Goal: Task Accomplishment & Management: Manage account settings

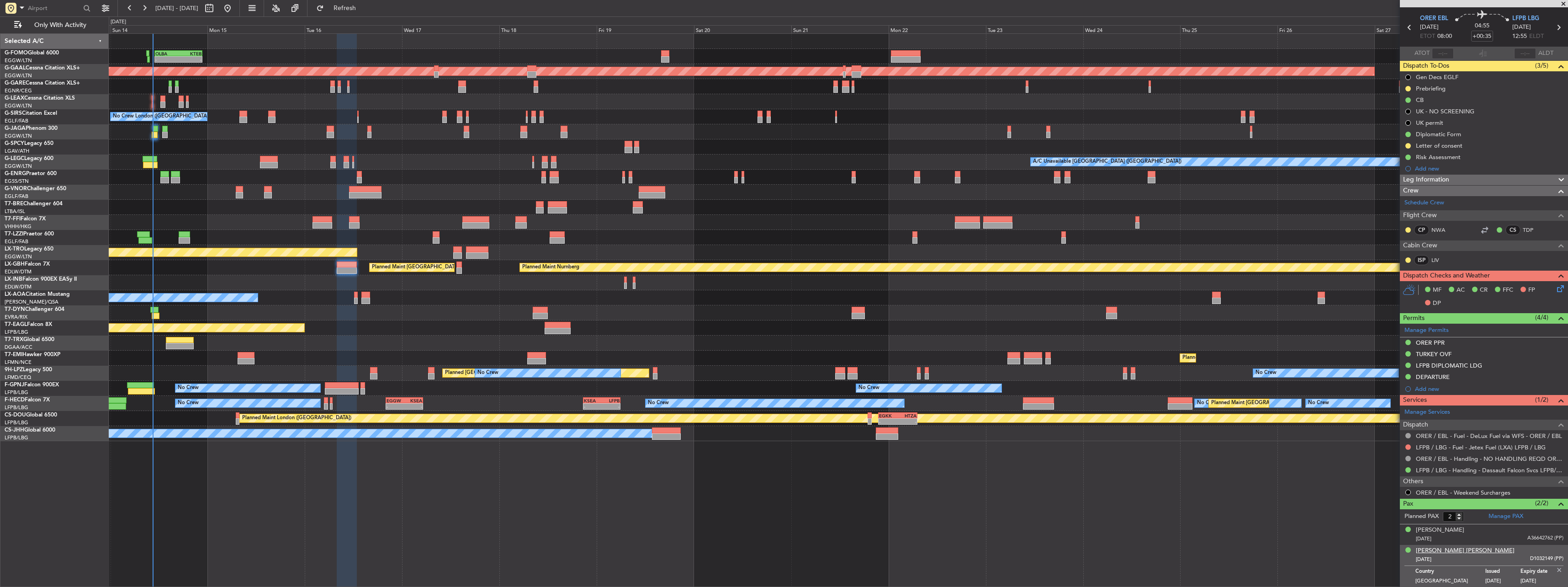
scroll to position [29, 0]
click at [581, 258] on img at bounding box center [1559, 569] width 9 height 9
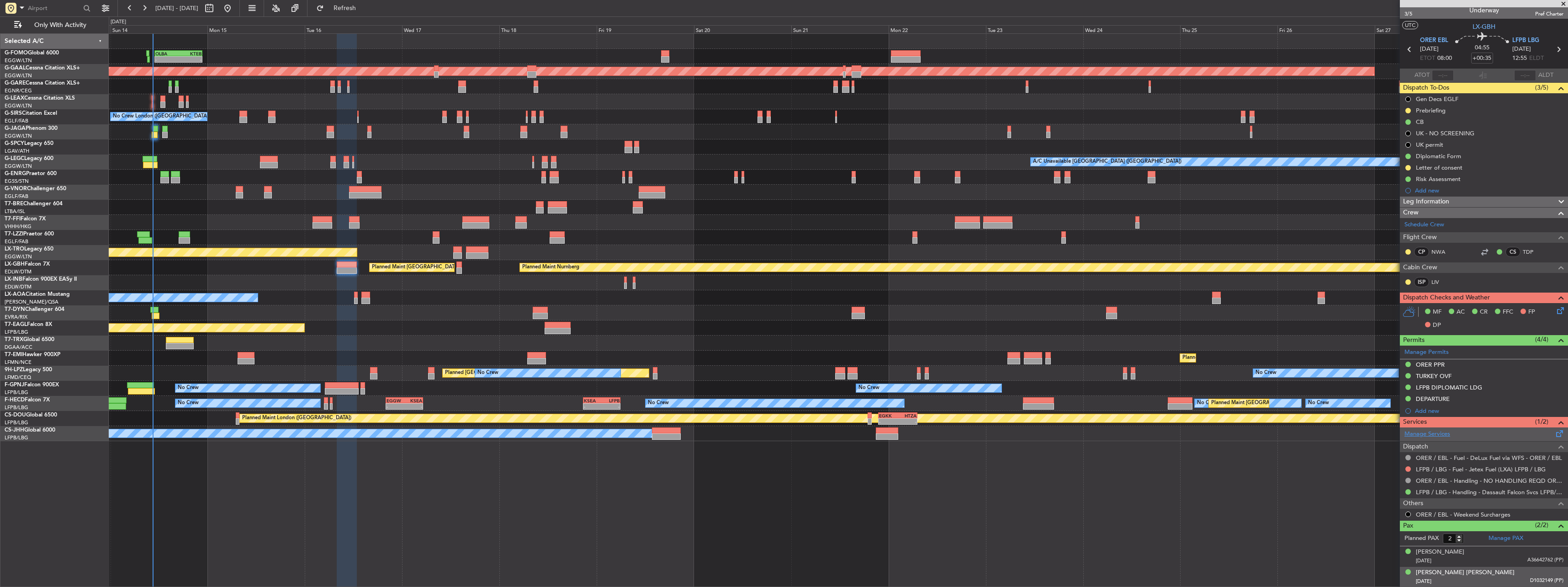
click at [581, 258] on link "Manage Services" at bounding box center [1427, 434] width 46 height 9
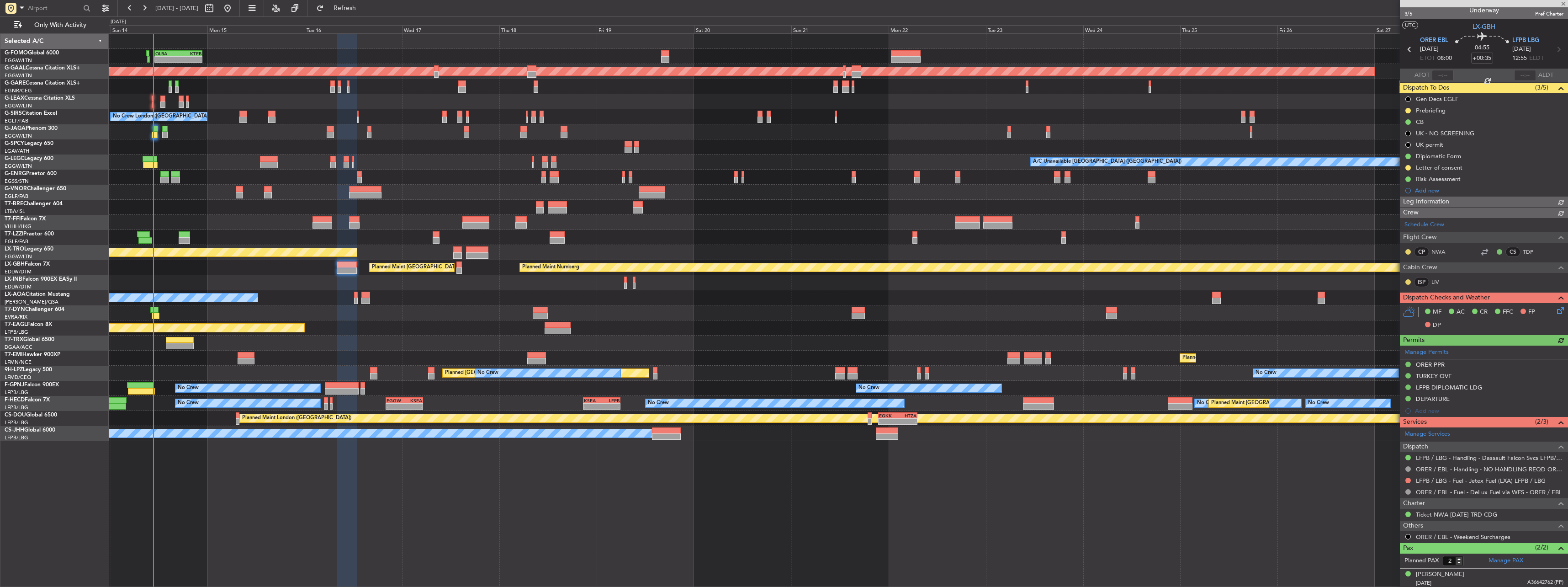
scroll to position [29, 0]
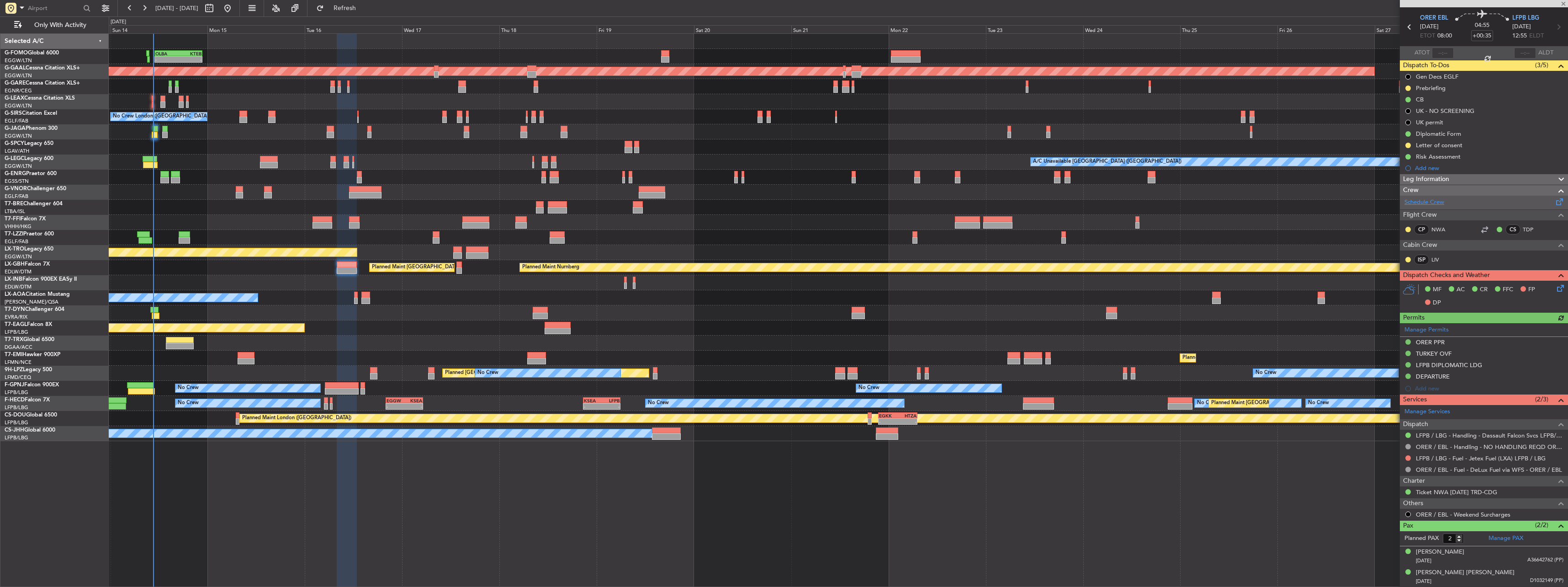
click at [581, 206] on link "Schedule Crew" at bounding box center [1424, 202] width 40 height 9
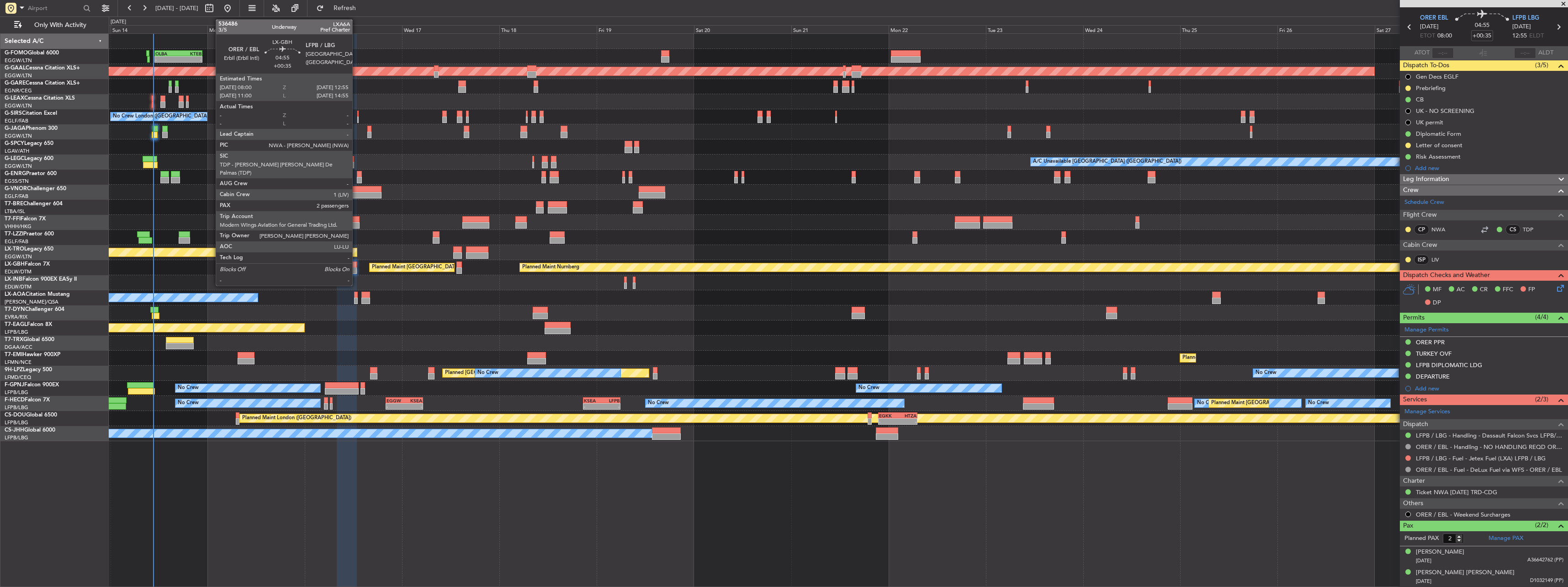
click at [356, 258] on div at bounding box center [346, 264] width 20 height 7
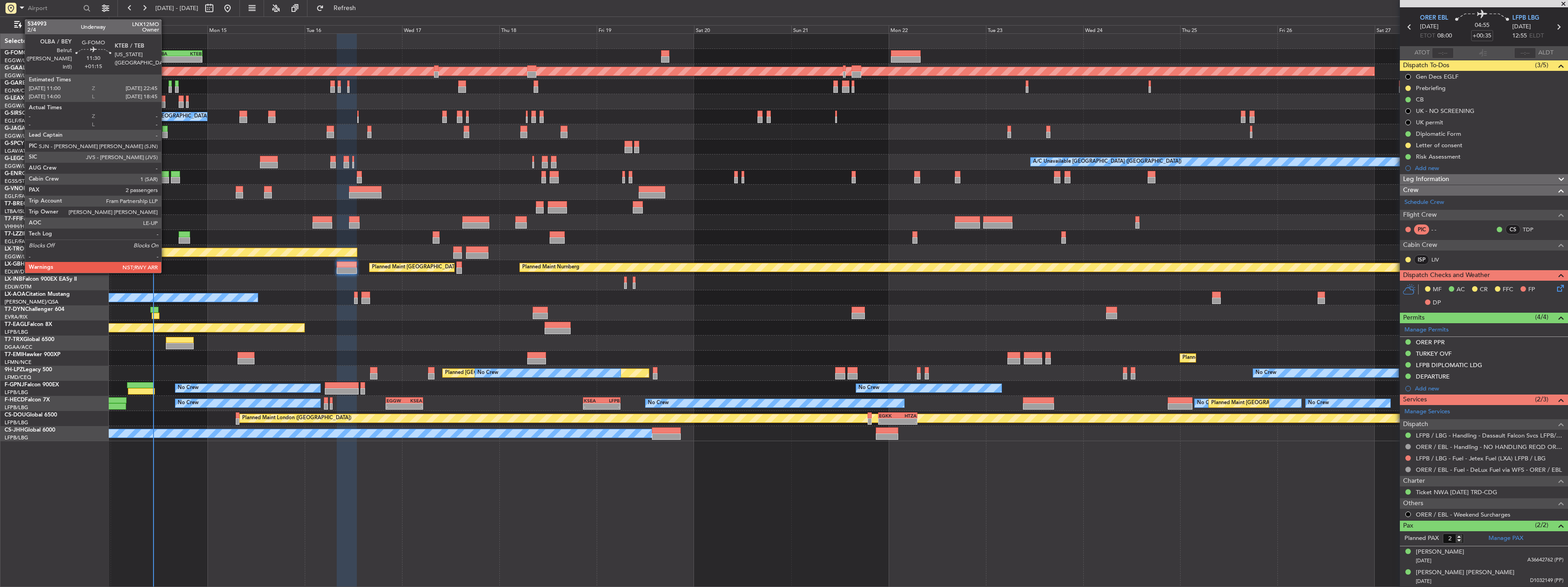
click at [162, 53] on div "OLBA" at bounding box center [167, 53] width 23 height 5
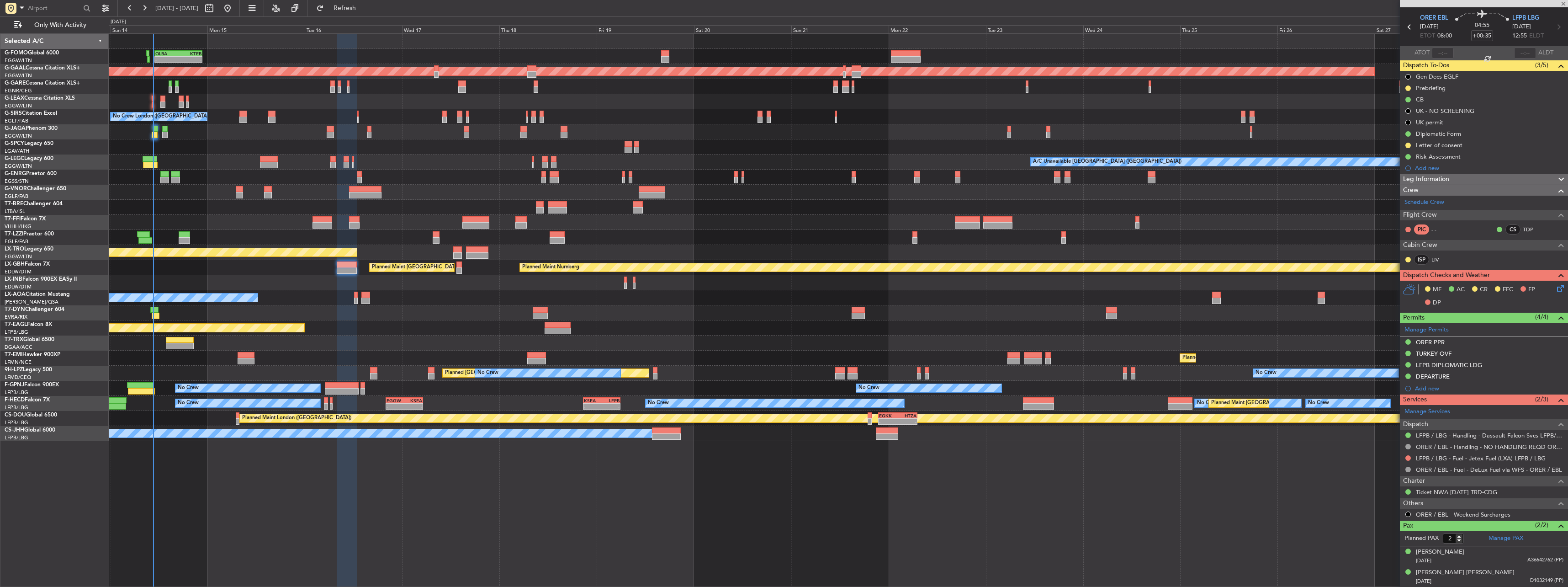
type input "+01:15"
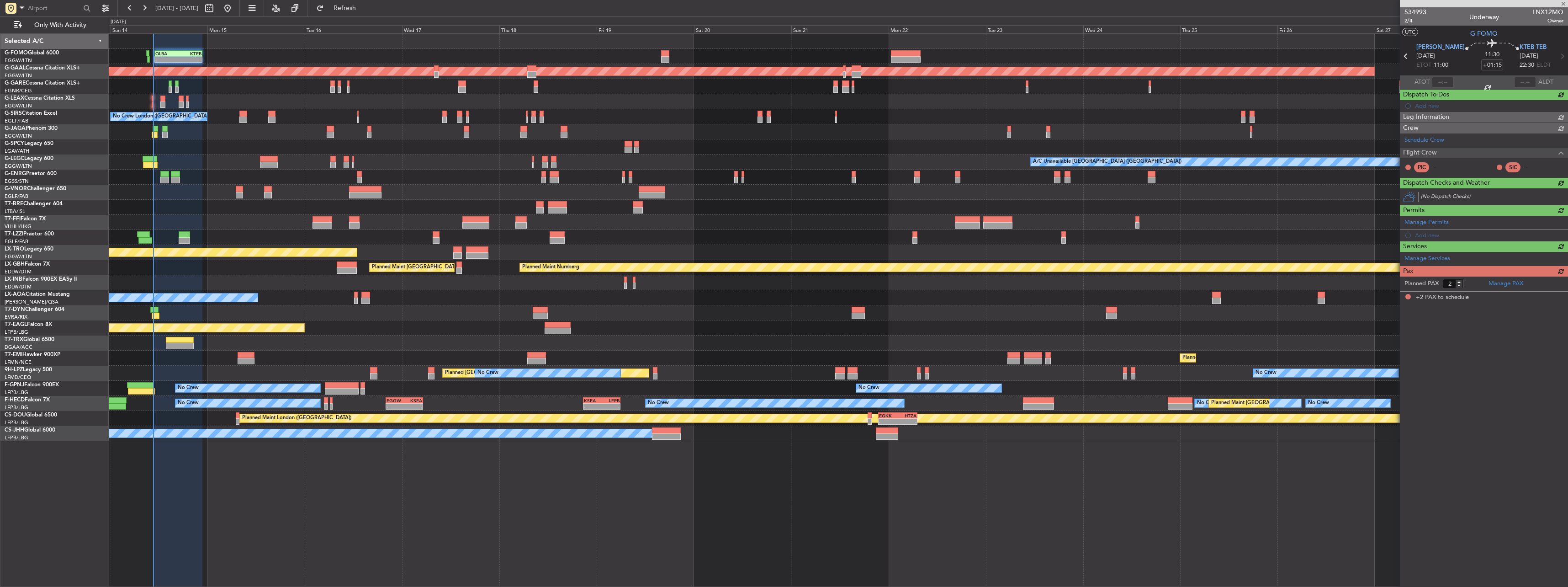
scroll to position [0, 0]
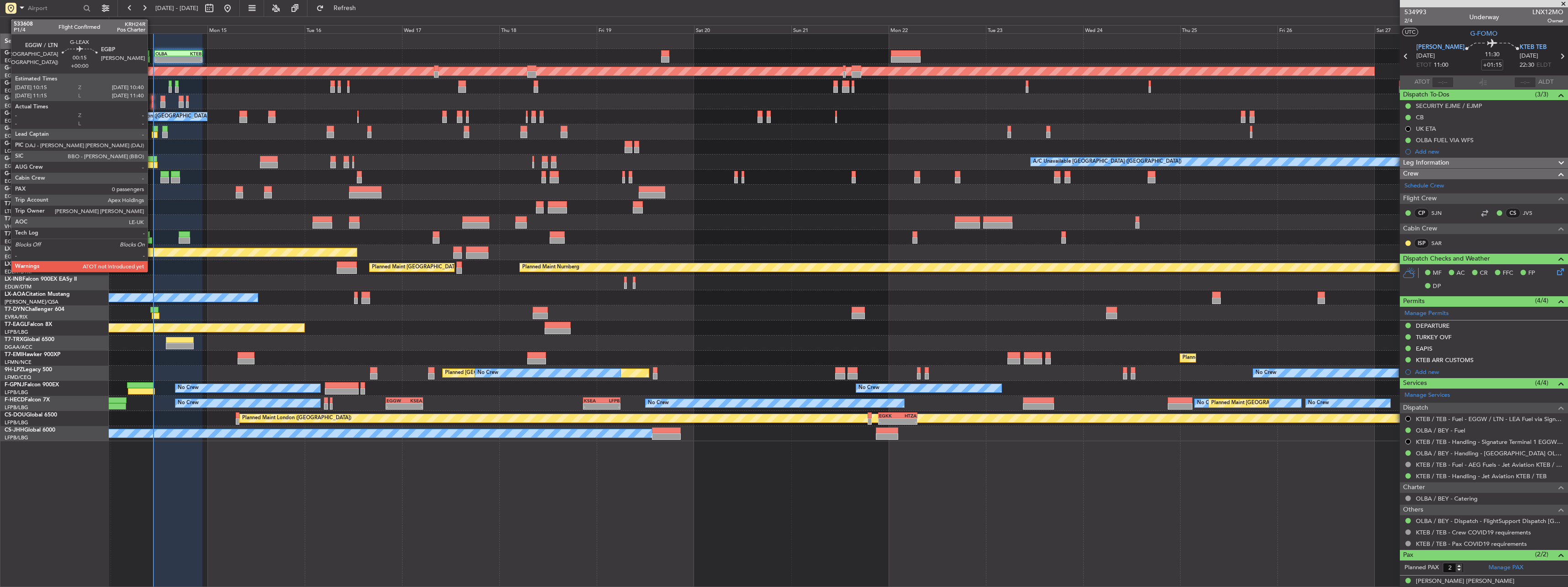
click at [152, 98] on div at bounding box center [152, 99] width 2 height 7
type input "0"
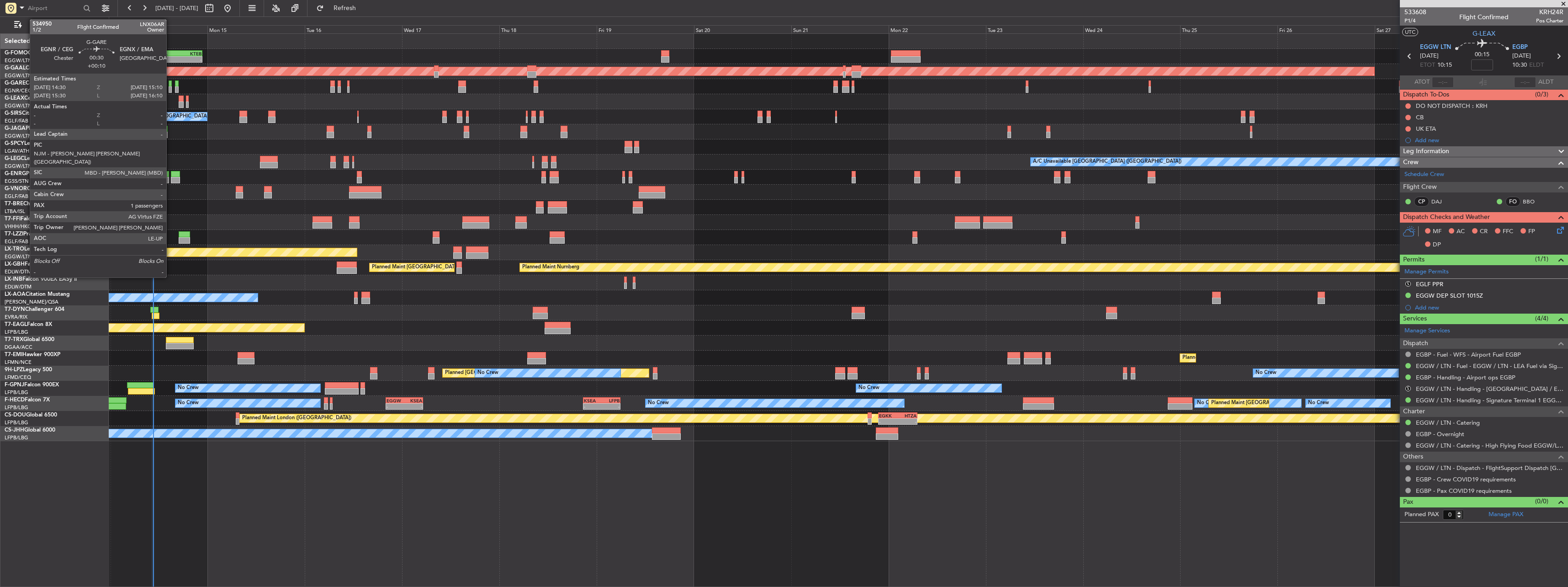
click at [170, 87] on div at bounding box center [170, 90] width 3 height 7
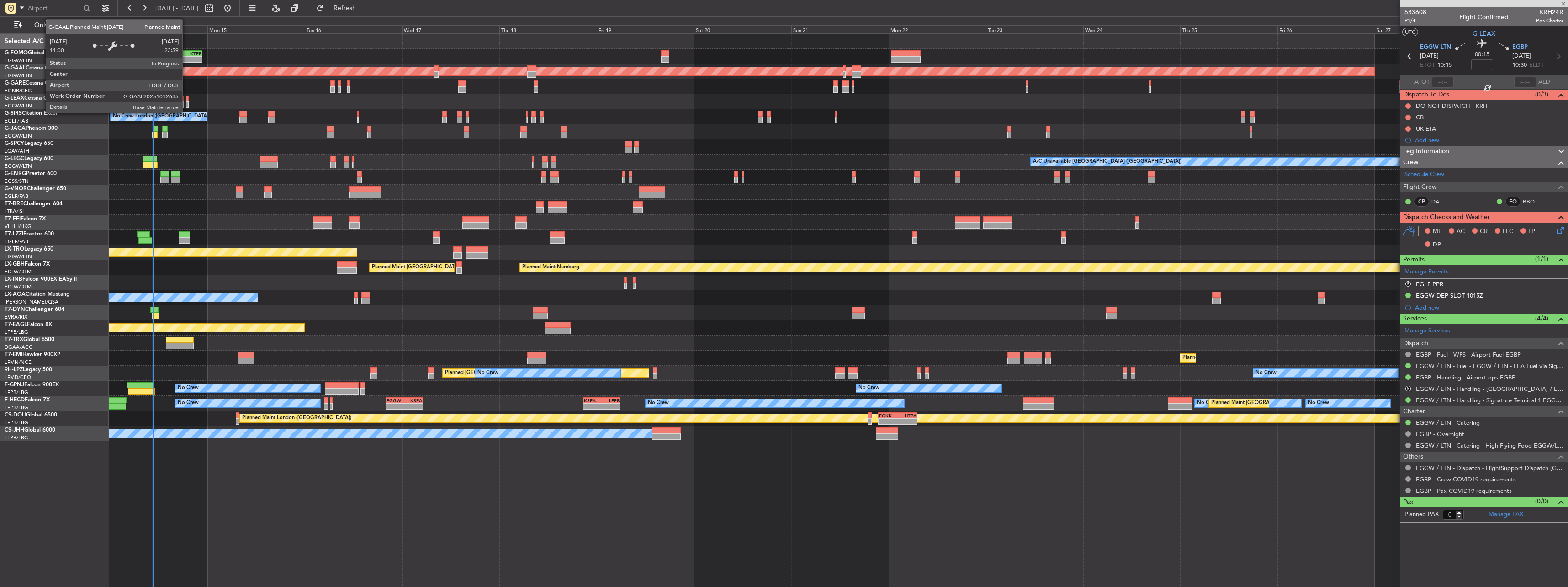
type input "+00:10"
type input "1"
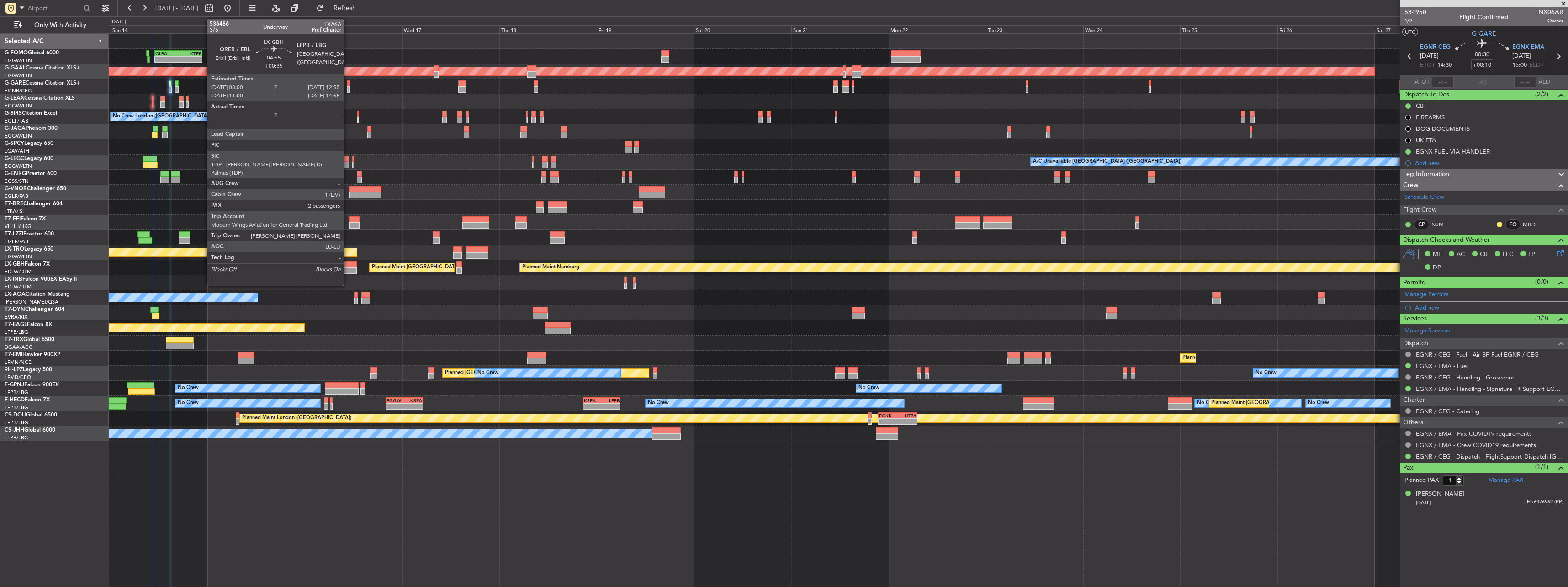
click at [348, 258] on div at bounding box center [346, 264] width 20 height 7
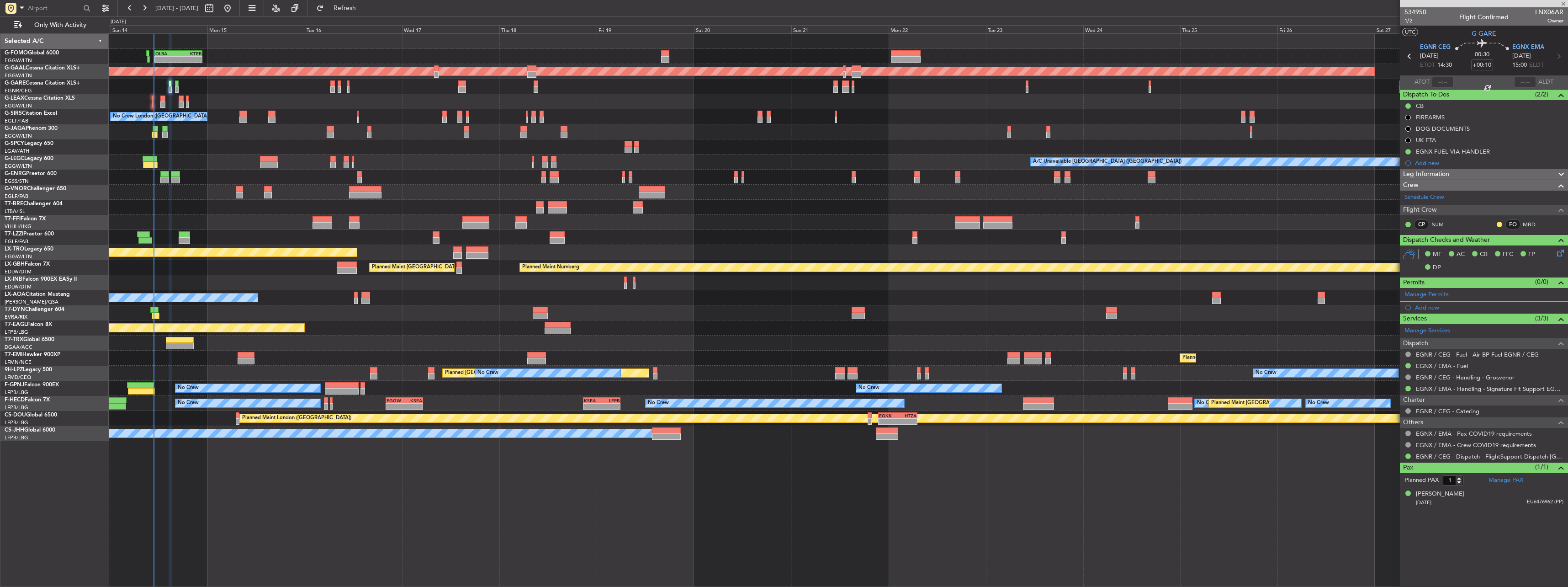
type input "+00:35"
type input "2"
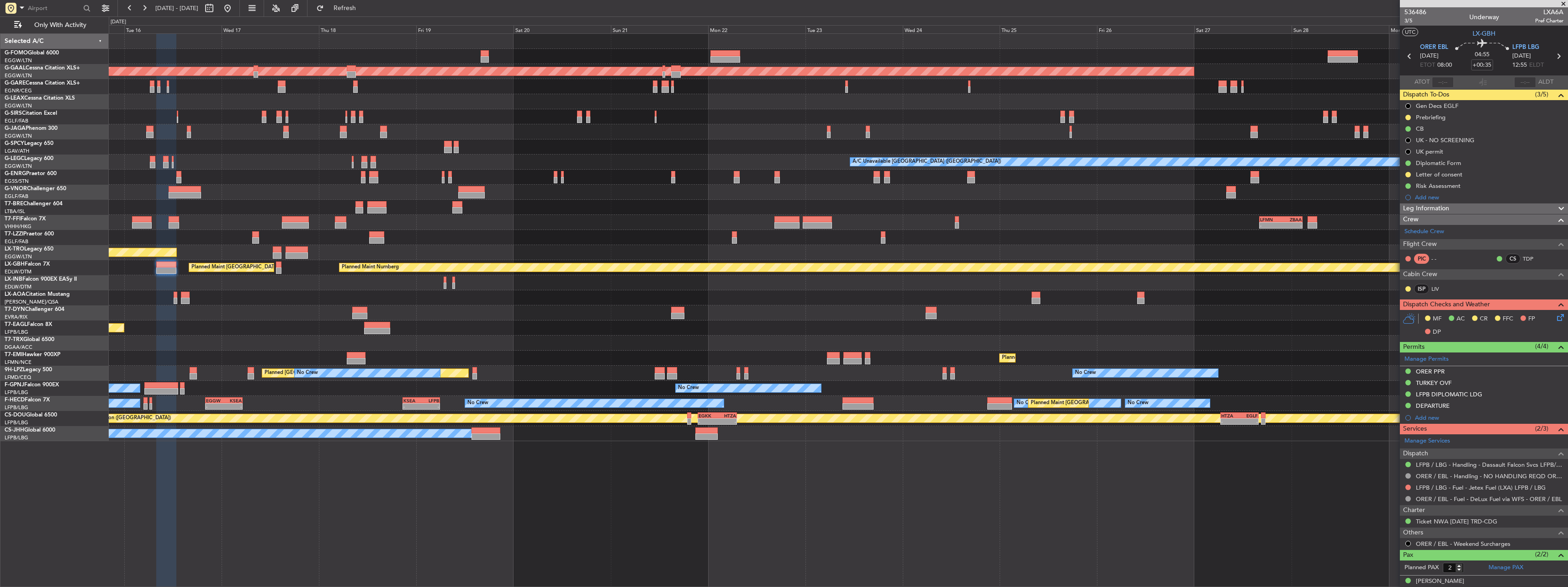
click at [416, 185] on div "- - OLBA 11:00 Z KTEB 22:45 Z Planned Maint Dusseldorf No Crew London (Farnboro…" at bounding box center [838, 237] width 1459 height 407
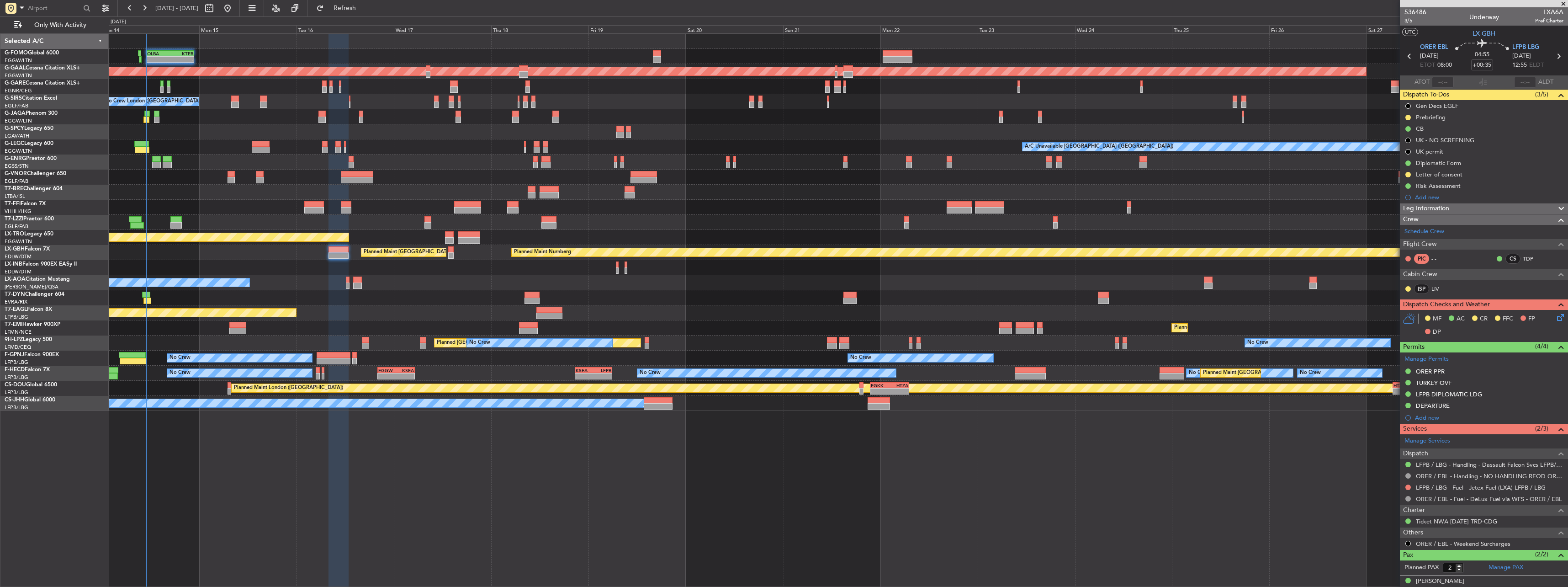
click at [581, 196] on div at bounding box center [838, 192] width 1459 height 15
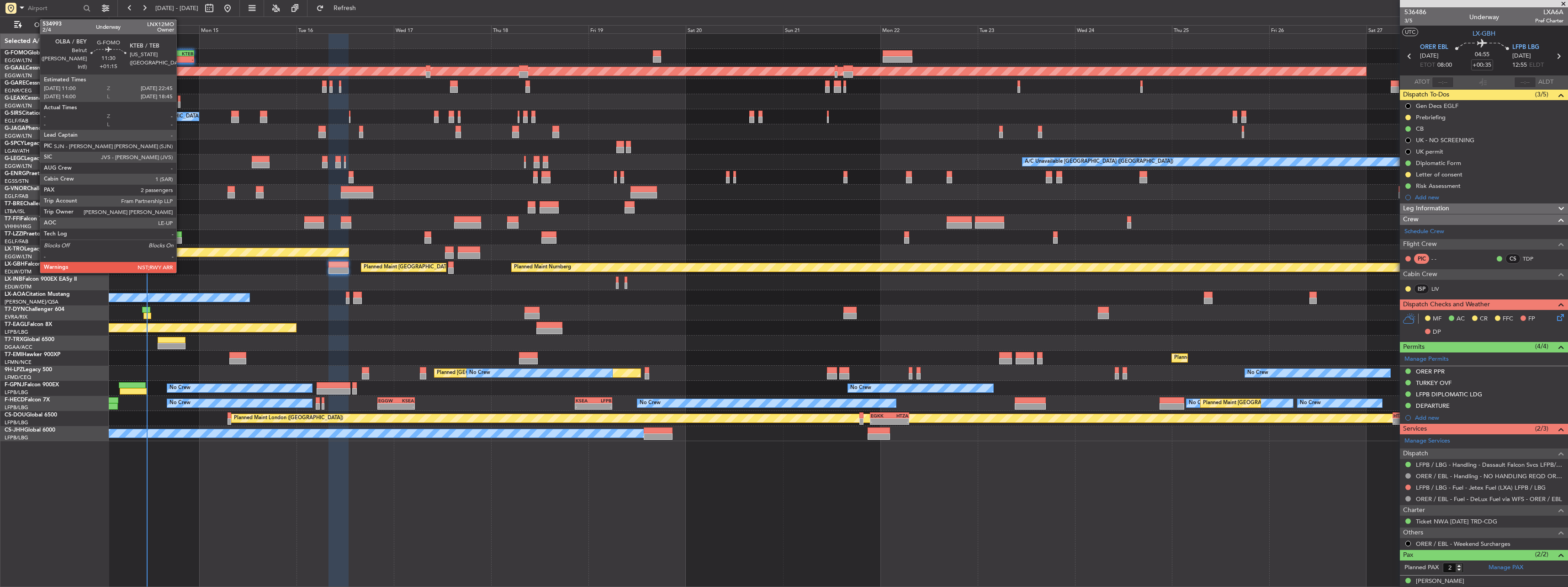
click at [172, 54] on div "KTEB" at bounding box center [182, 53] width 23 height 5
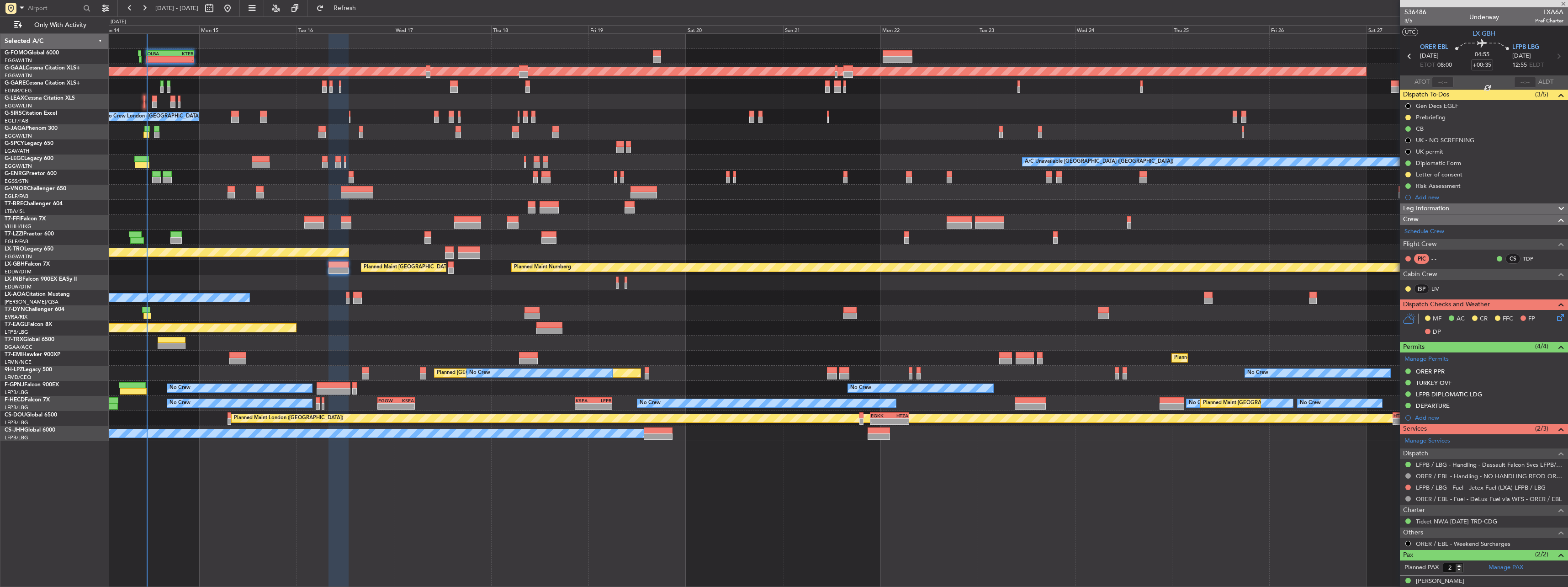
type input "+01:15"
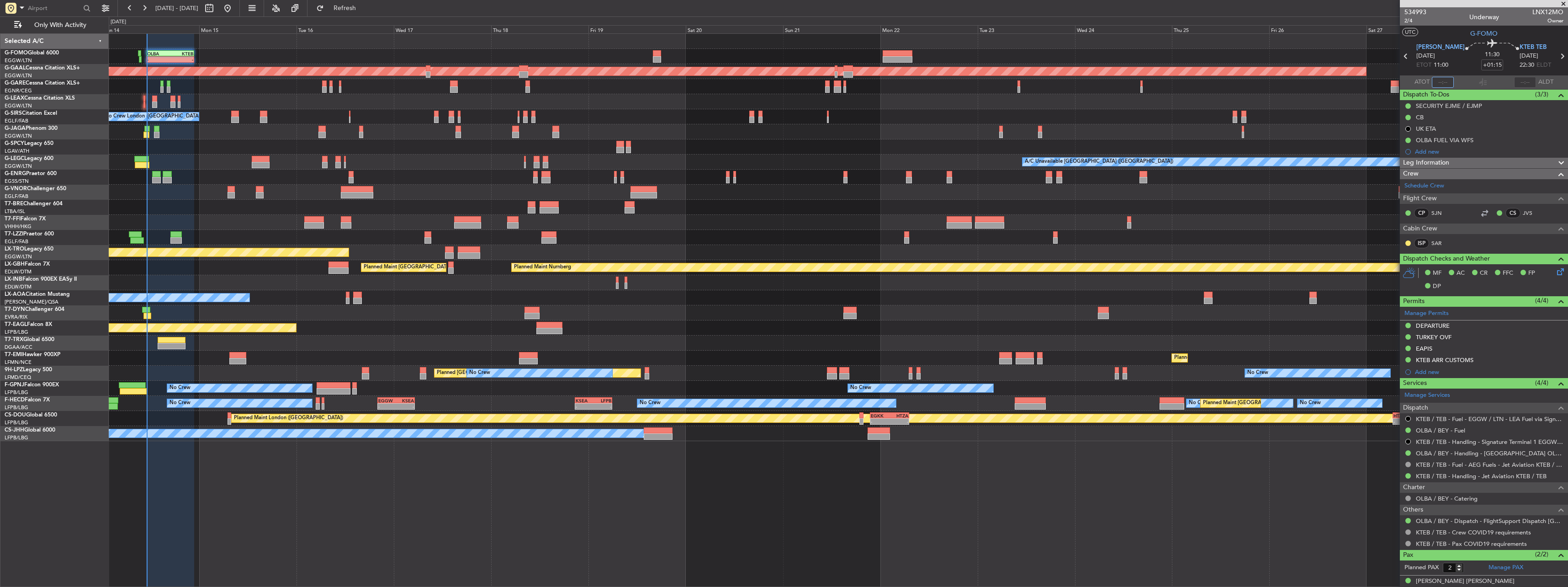
click at [581, 80] on input "text" at bounding box center [1443, 82] width 22 height 11
type input "1"
type input "11:03"
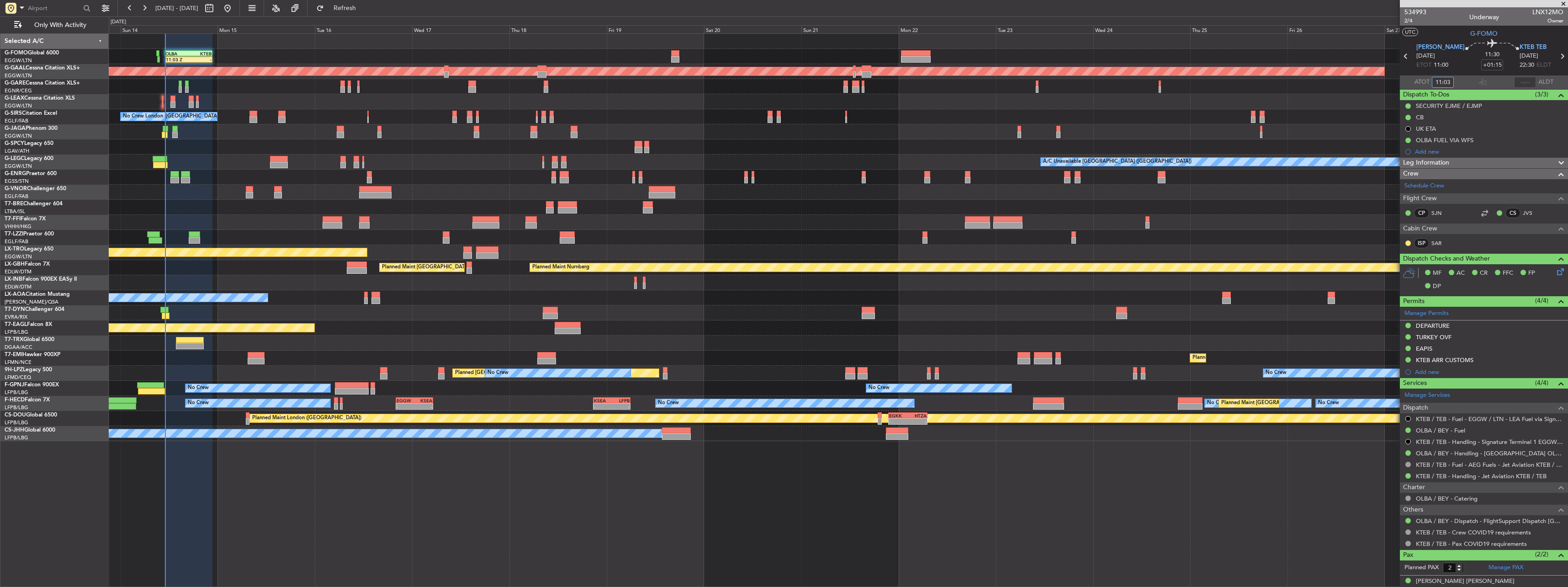
click at [389, 153] on div "Unplanned Maint [GEOGRAPHIC_DATA] ([PERSON_NAME] Intl)" at bounding box center [838, 147] width 1459 height 15
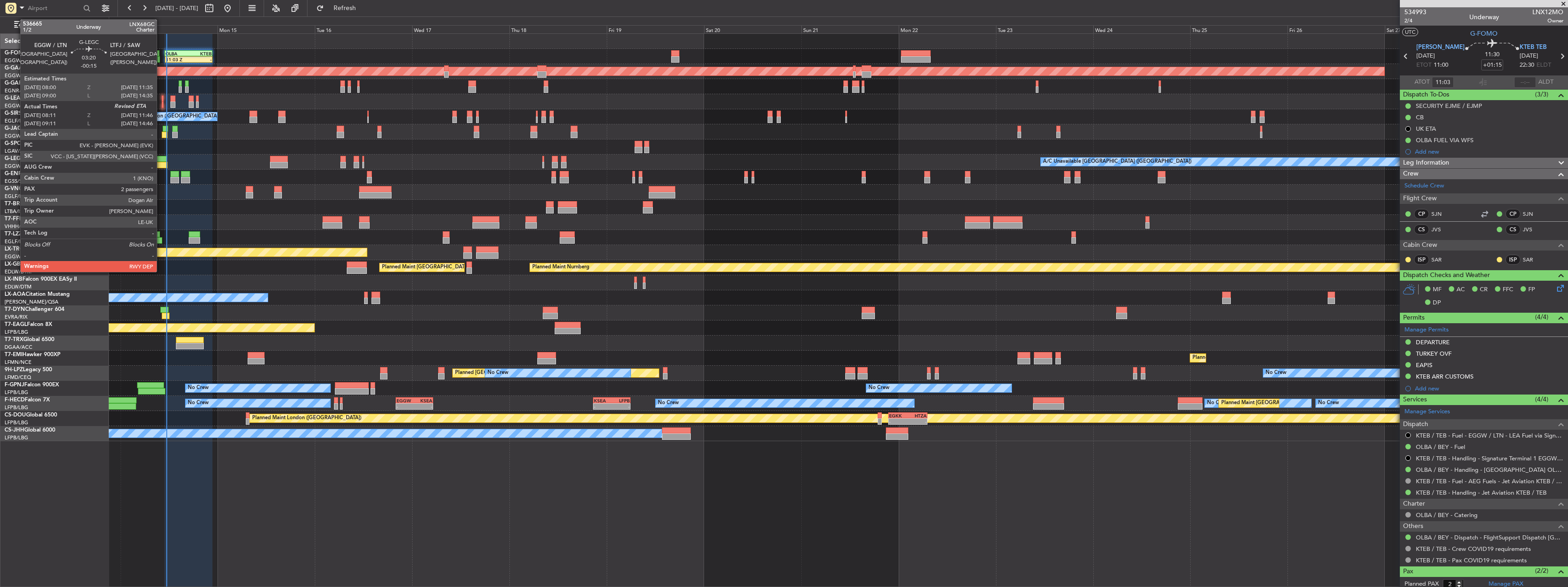
click at [161, 164] on div at bounding box center [160, 165] width 15 height 7
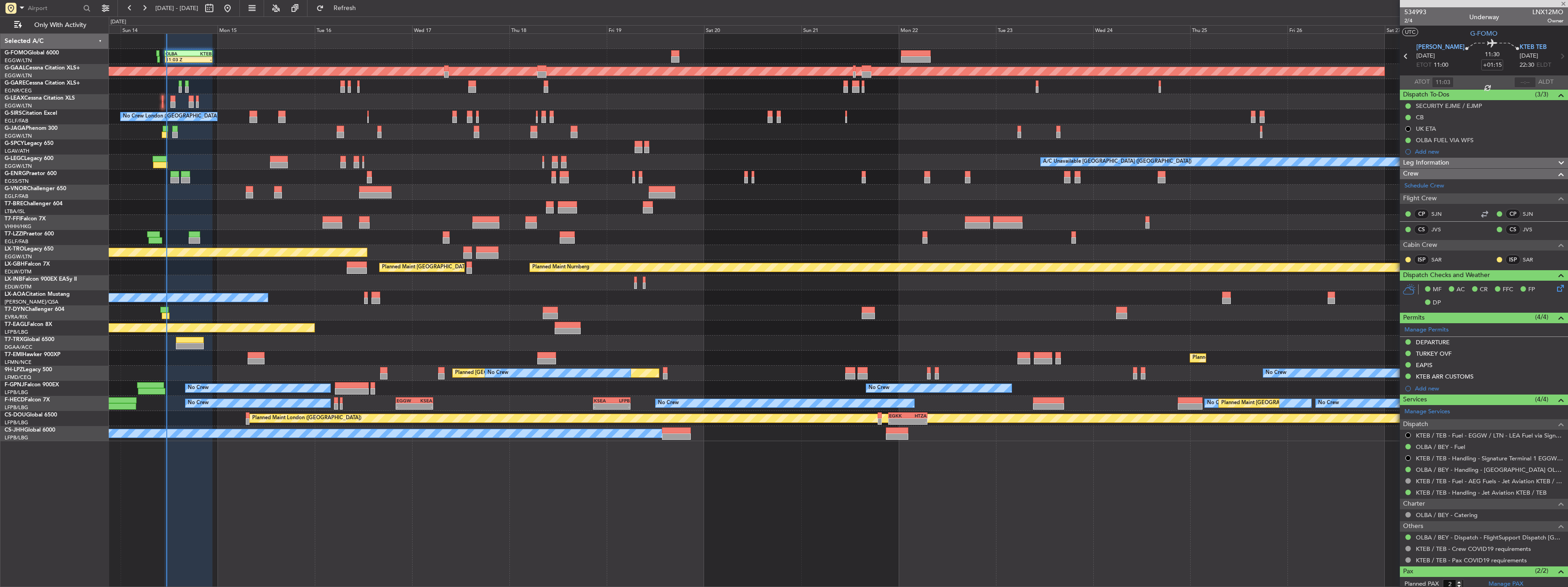
type input "-00:15"
type input "08:11"
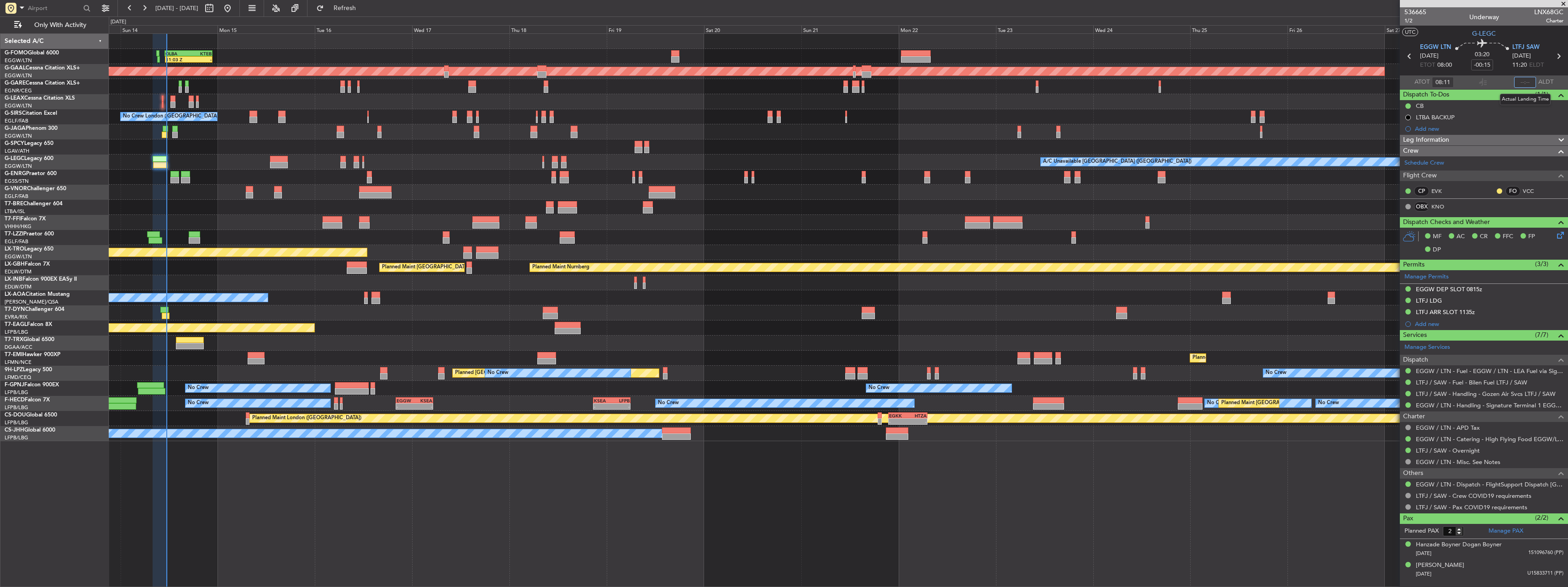
click at [581, 85] on input "text" at bounding box center [1525, 82] width 22 height 11
type input "11:23"
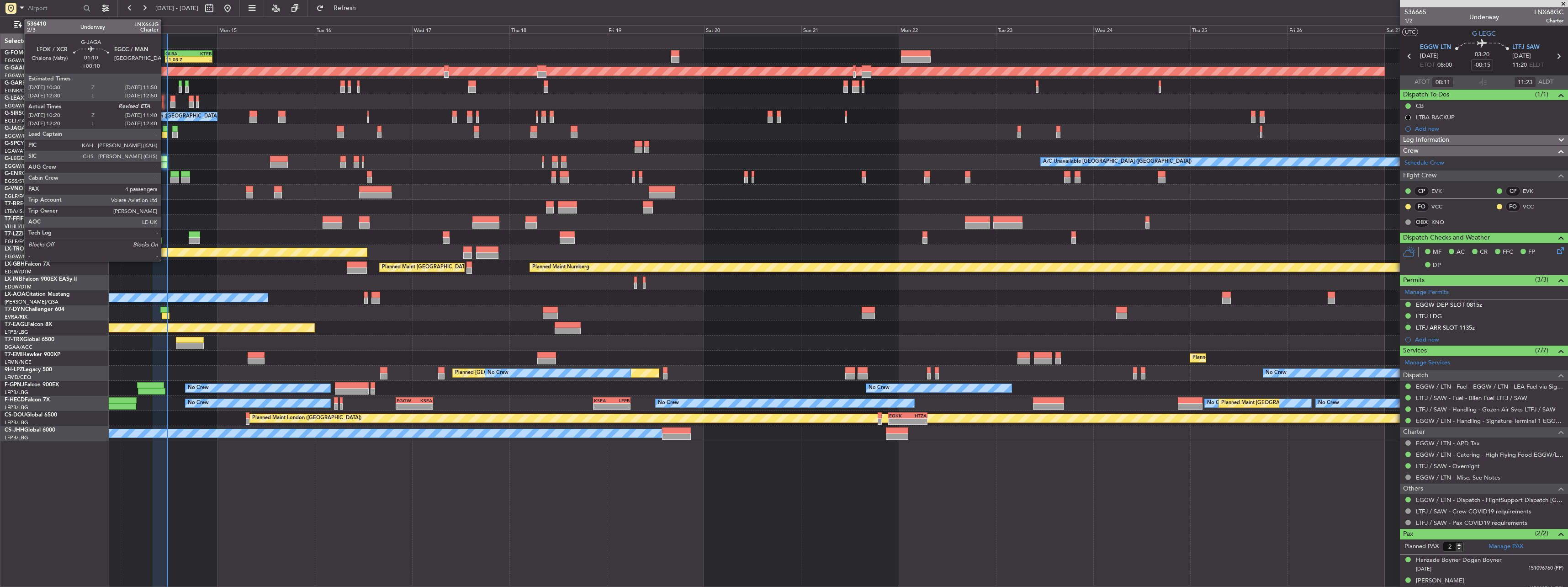
click at [165, 127] on div at bounding box center [165, 128] width 5 height 7
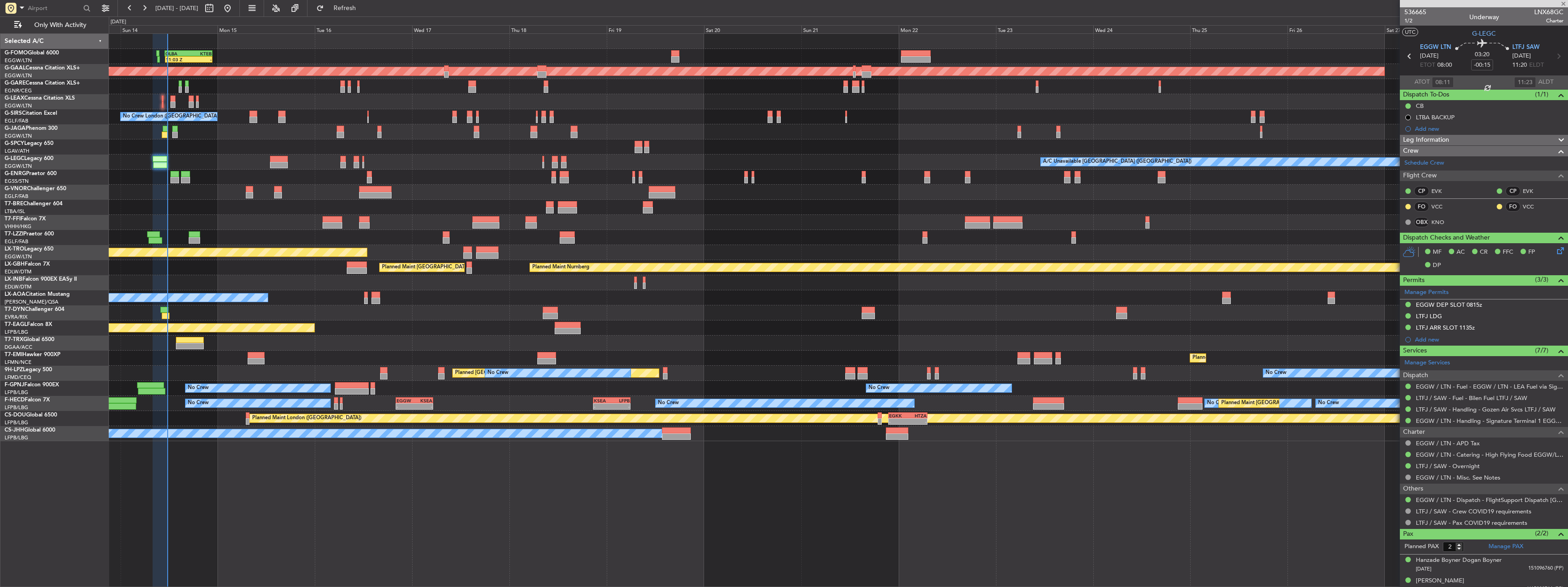
type input "+00:10"
type input "10:20"
type input "4"
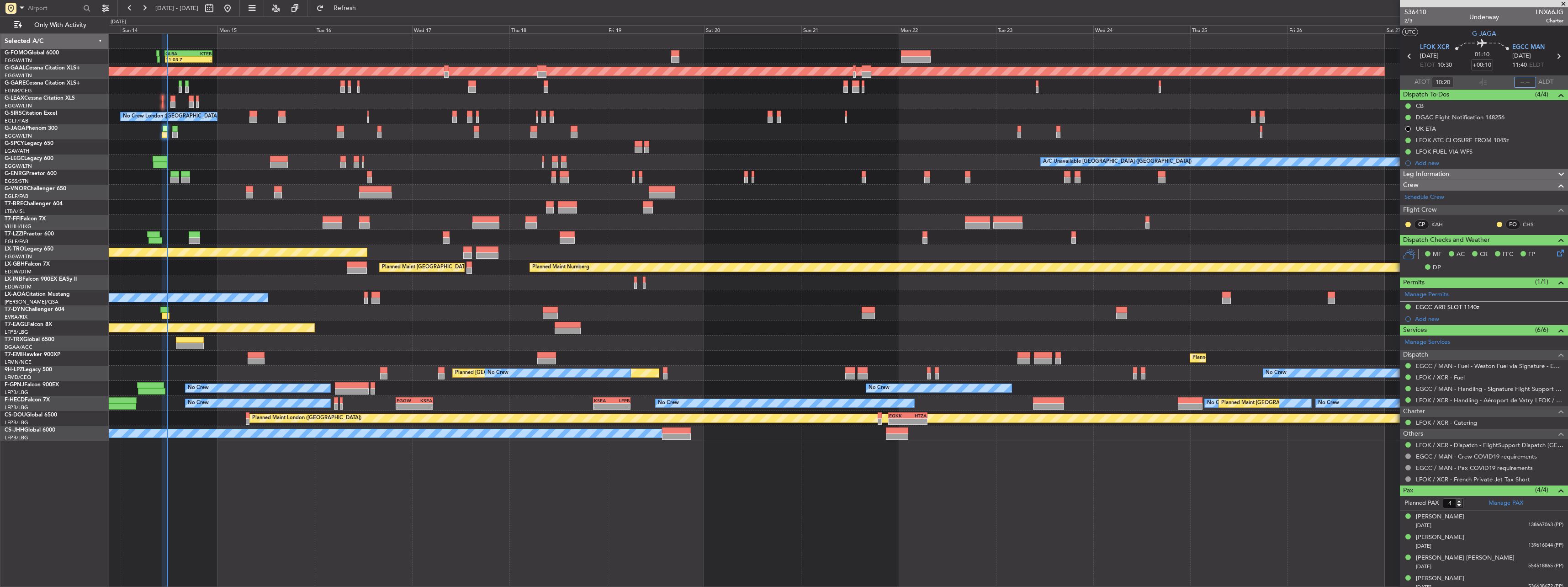
click at [1517, 80] on input "text" at bounding box center [1525, 82] width 22 height 11
type input "11:36"
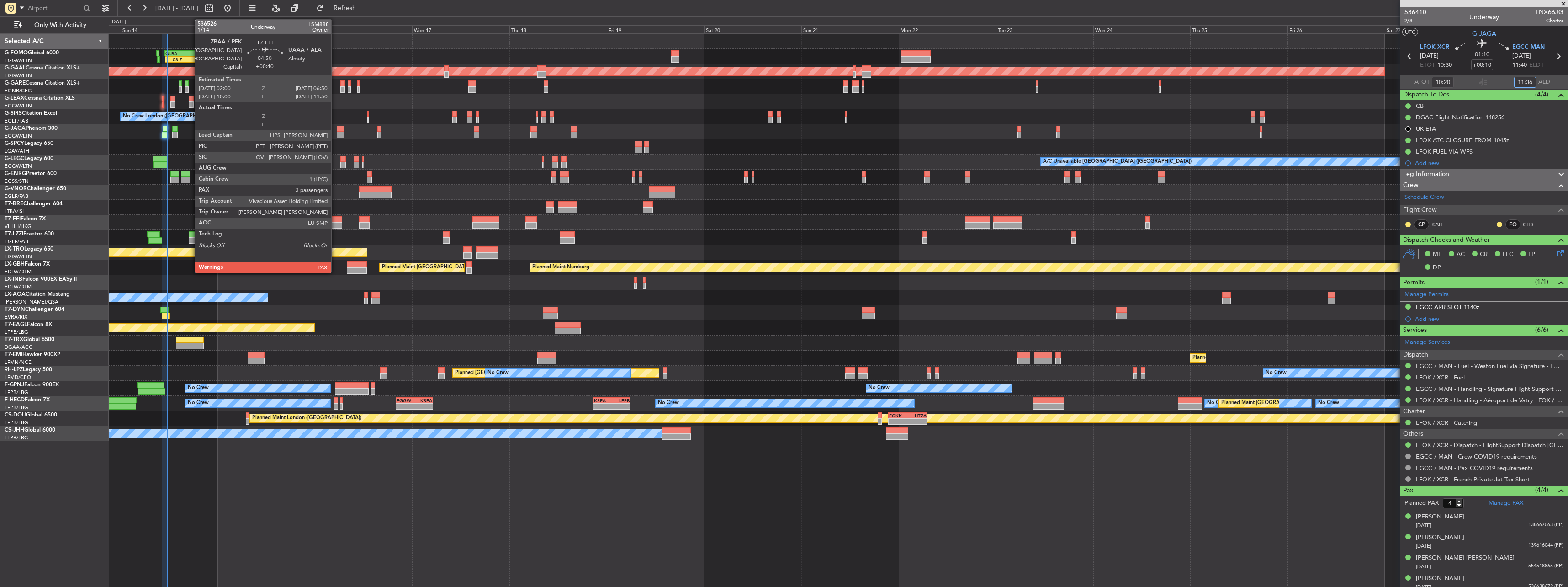
click at [335, 222] on div at bounding box center [332, 225] width 19 height 7
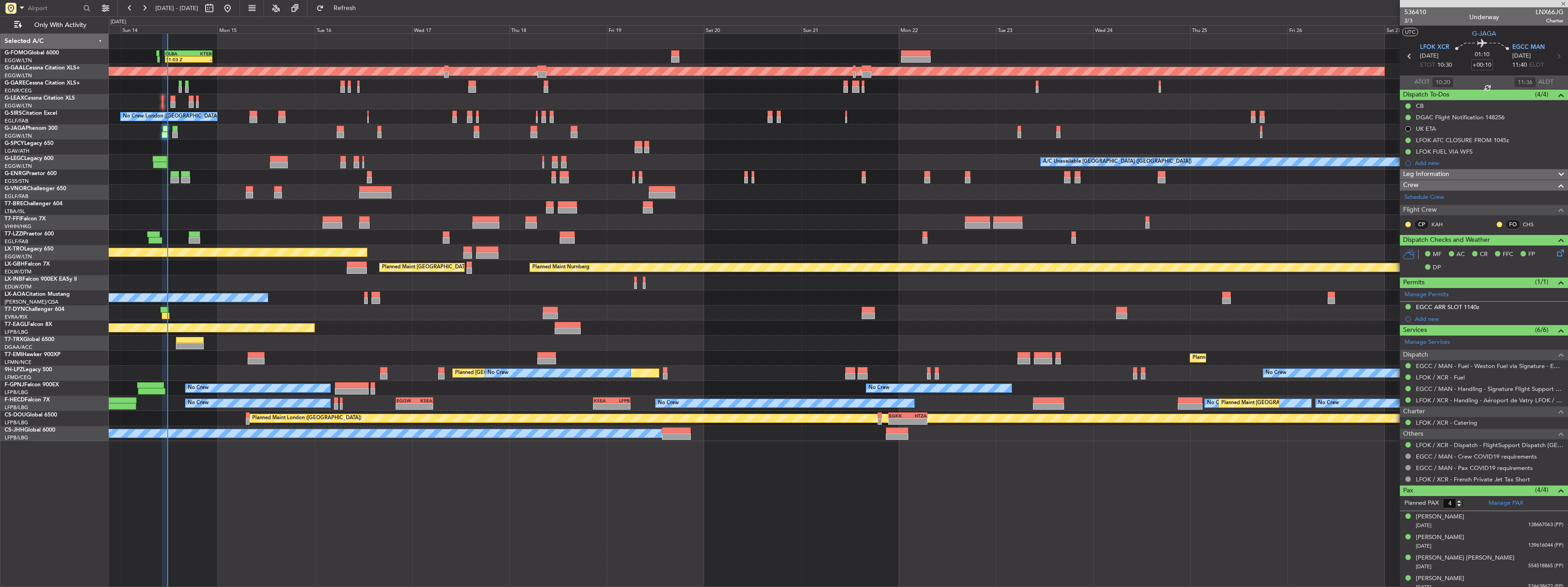
type input "+00:40"
type input "3"
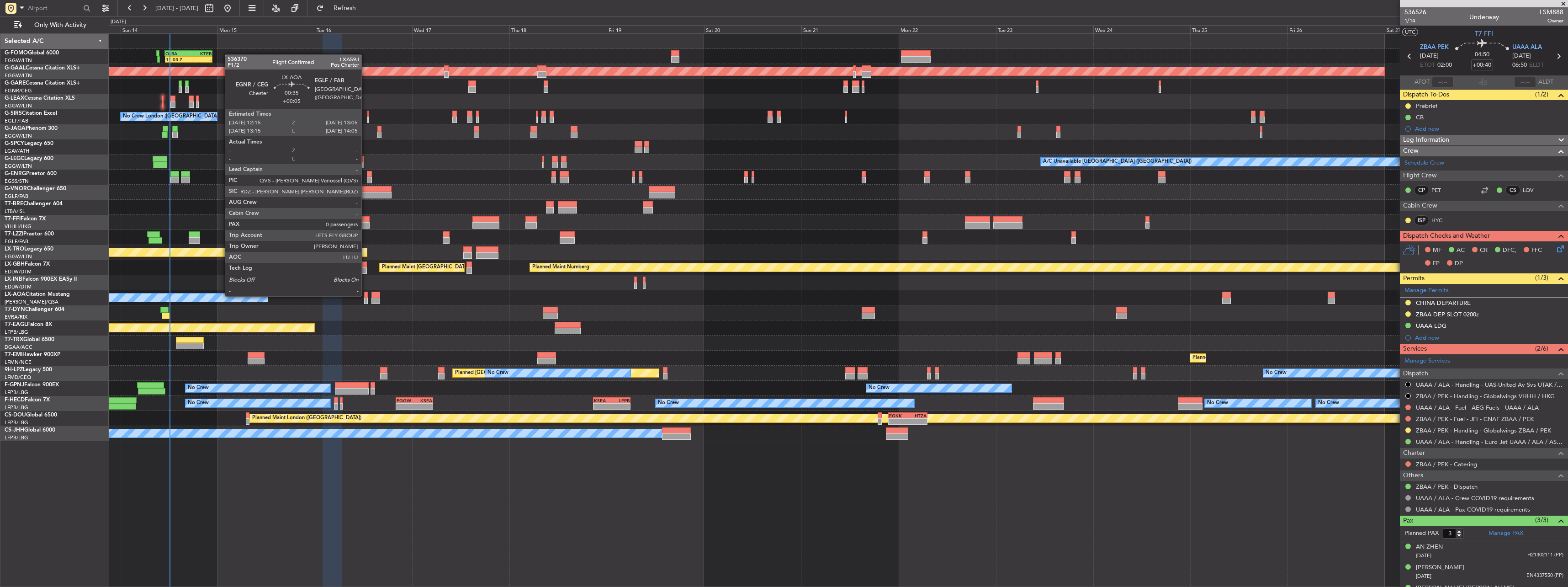
click at [365, 295] on div at bounding box center [366, 295] width 4 height 7
type input "+00:05"
type input "0"
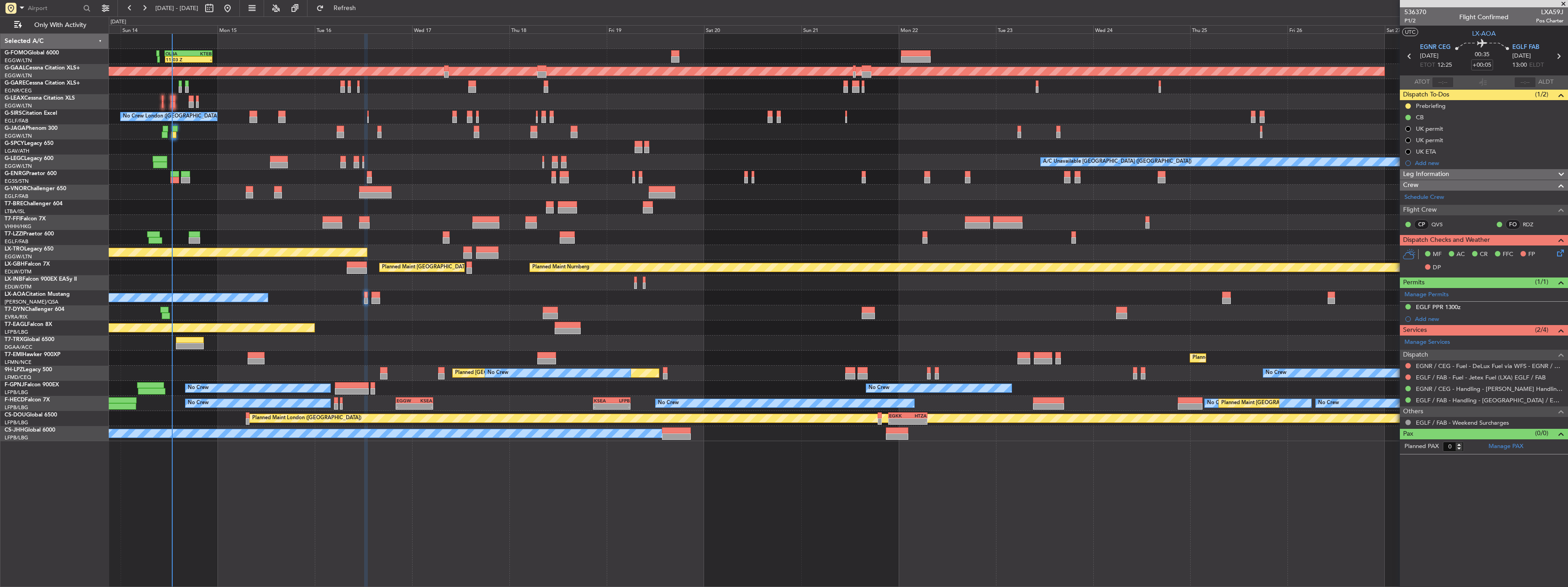
click at [180, 172] on div at bounding box center [838, 177] width 1459 height 15
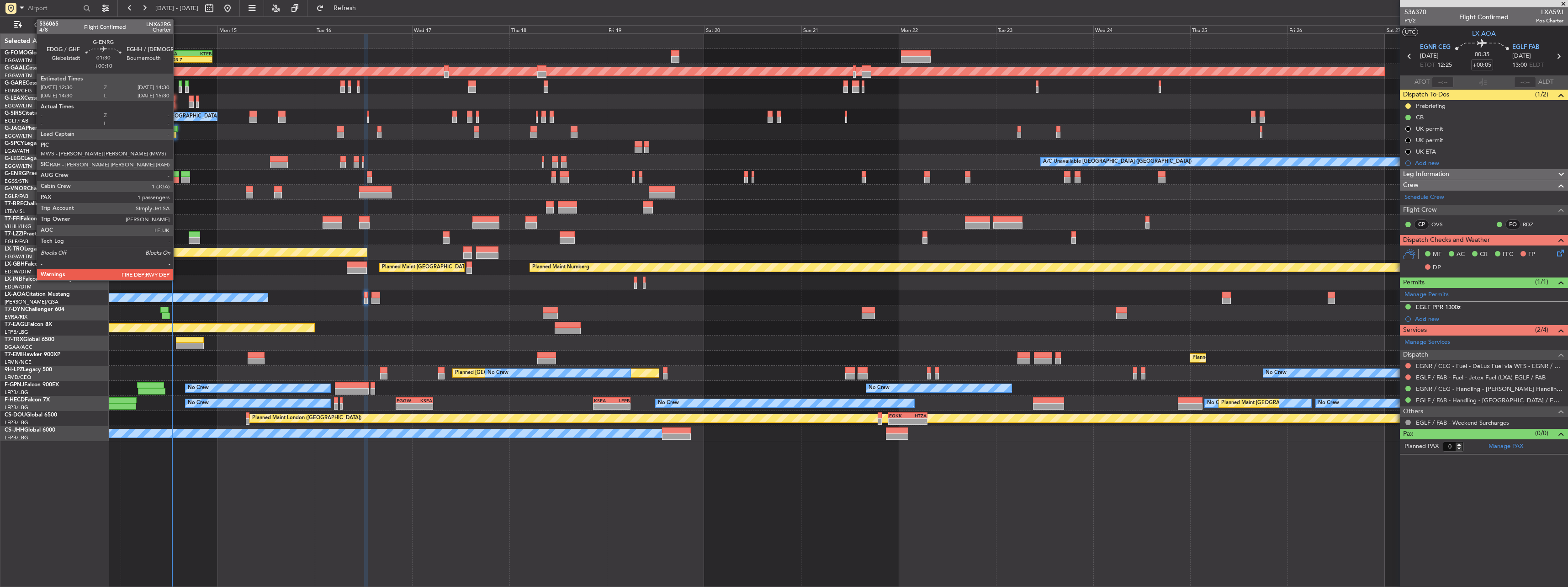
click at [177, 173] on div at bounding box center [175, 174] width 9 height 7
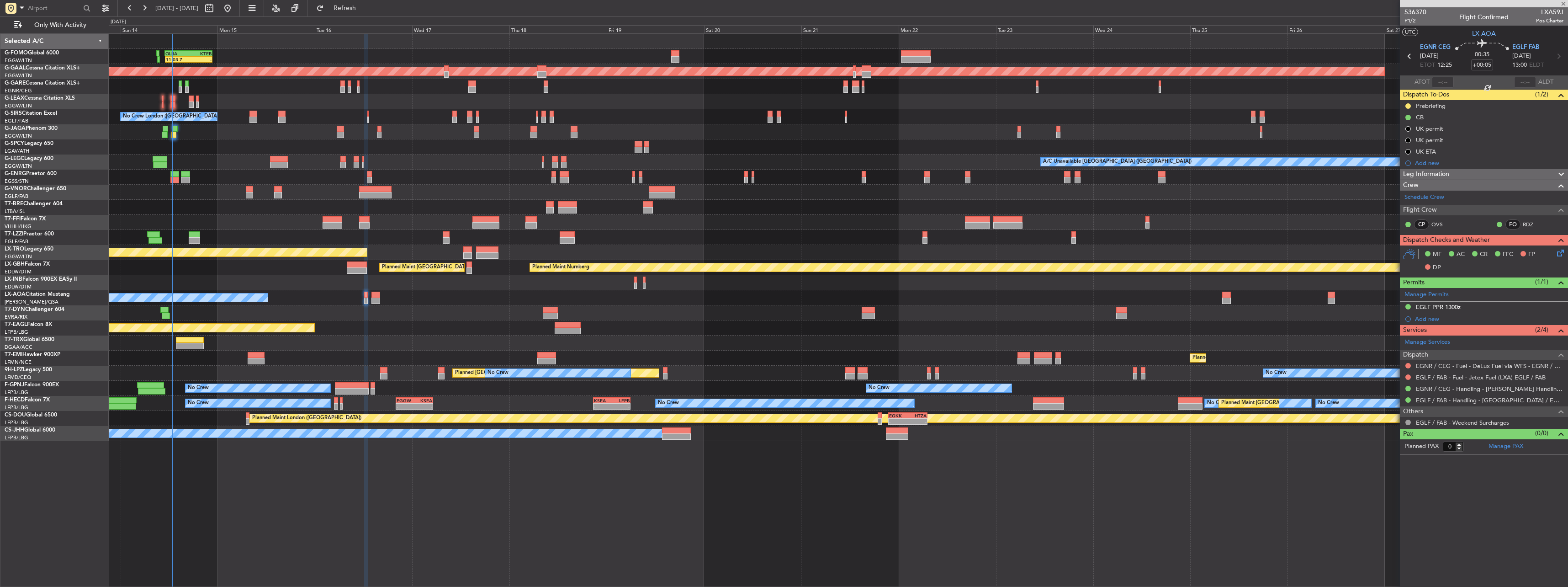
type input "+00:10"
type input "1"
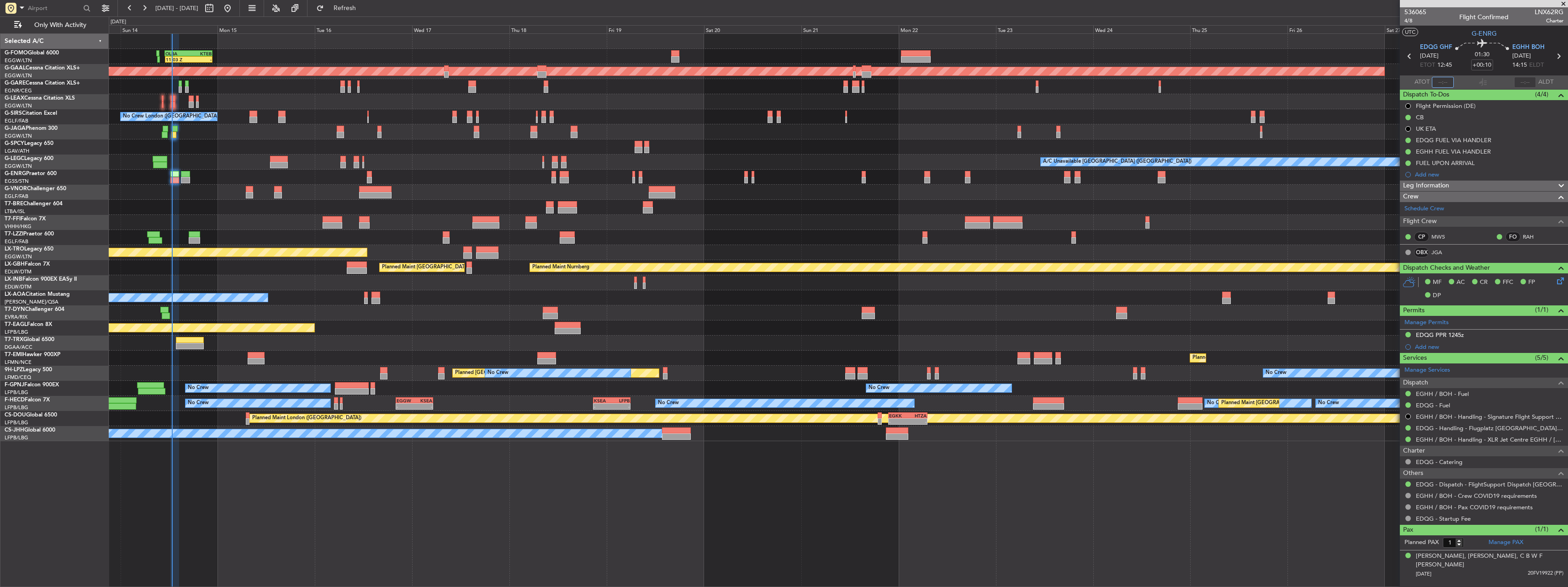
click at [1454, 80] on input "text" at bounding box center [1443, 82] width 22 height 11
type input "12:43"
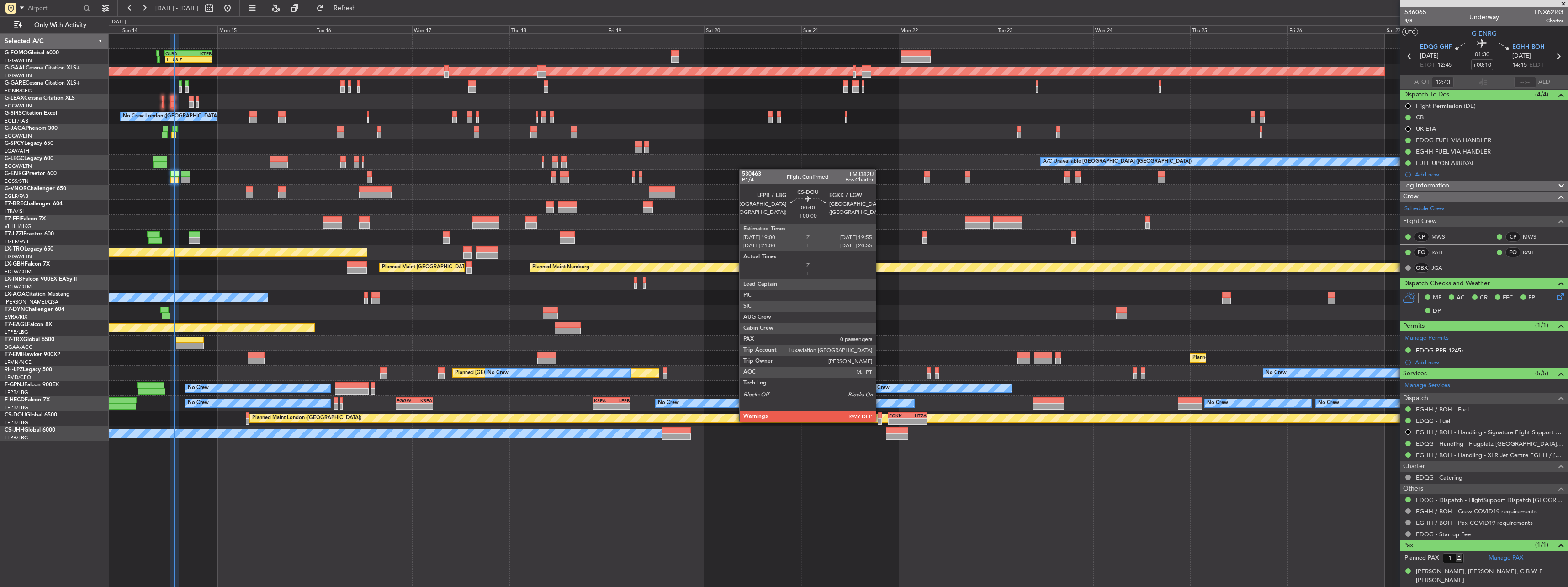
click at [581, 258] on div at bounding box center [880, 421] width 4 height 7
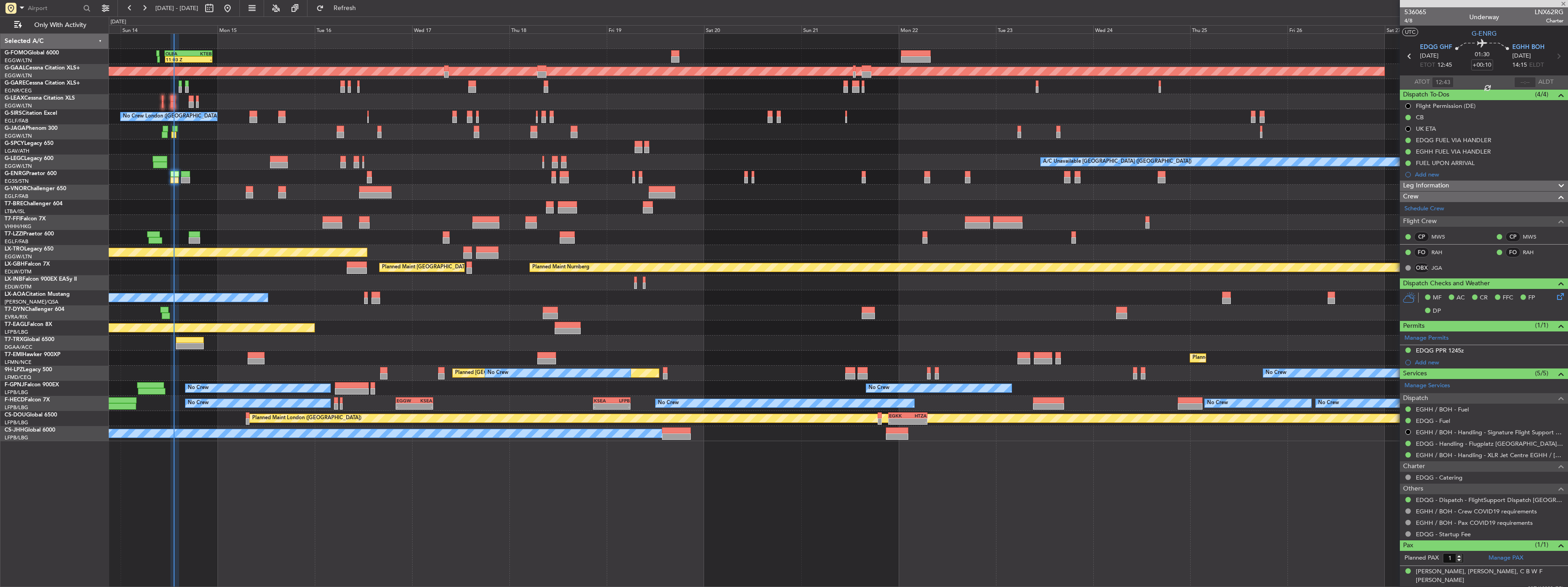
type input "0"
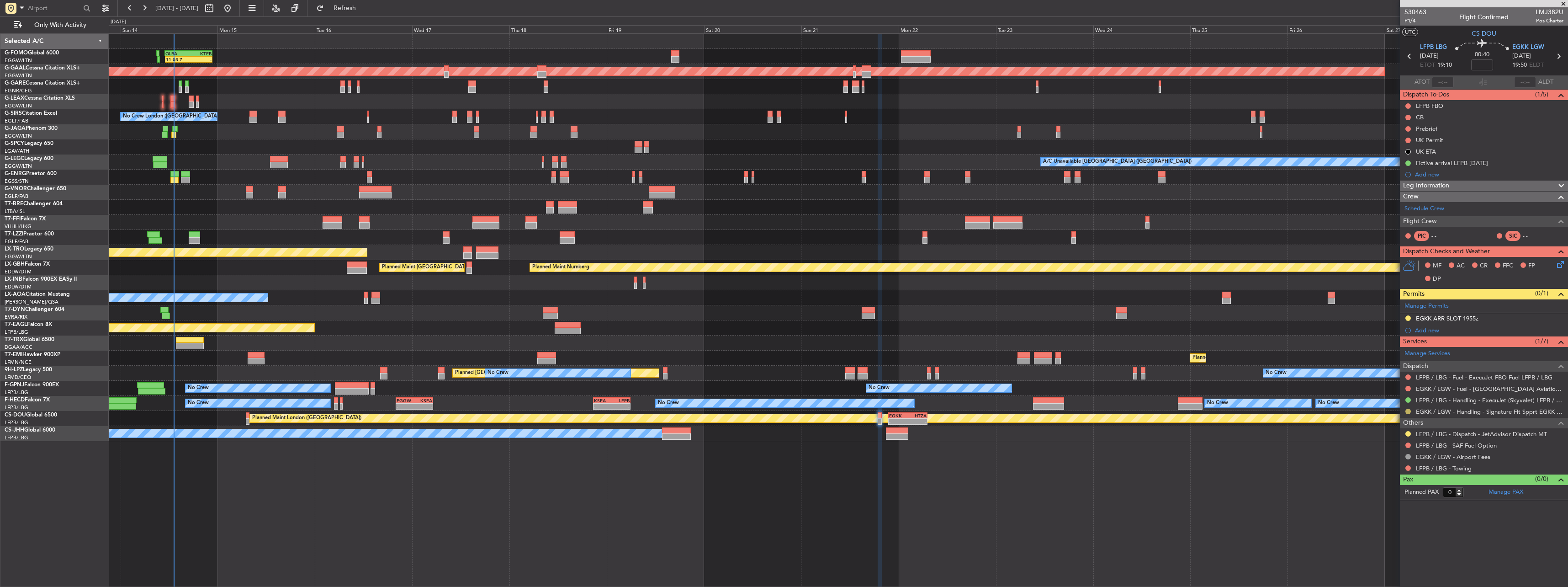
click at [581, 258] on button at bounding box center [1408, 411] width 5 height 5
click at [581, 258] on li "Confirmed" at bounding box center [1407, 520] width 105 height 14
click at [581, 258] on button at bounding box center [1408, 318] width 5 height 5
drag, startPoint x: 1399, startPoint y: 428, endPoint x: 1388, endPoint y: 423, distance: 12.1
click at [581, 258] on span "Received OK" at bounding box center [1385, 427] width 35 height 9
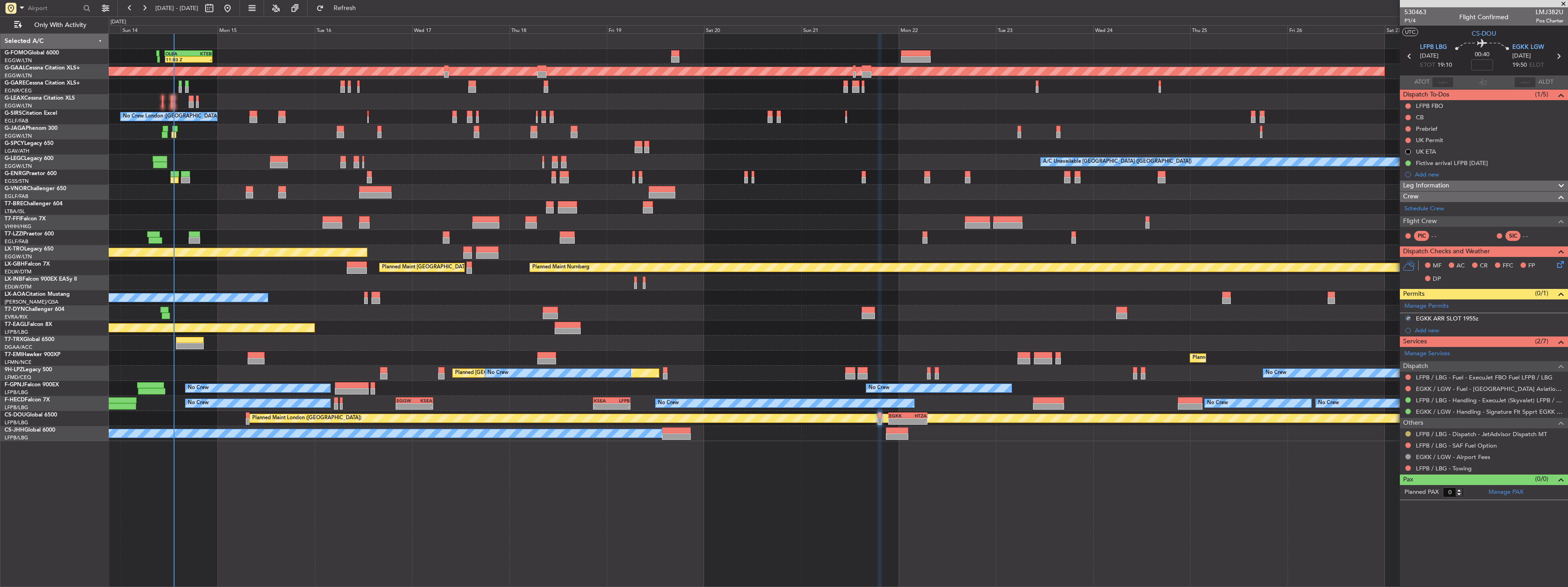
click at [581, 258] on button at bounding box center [1408, 434] width 5 height 5
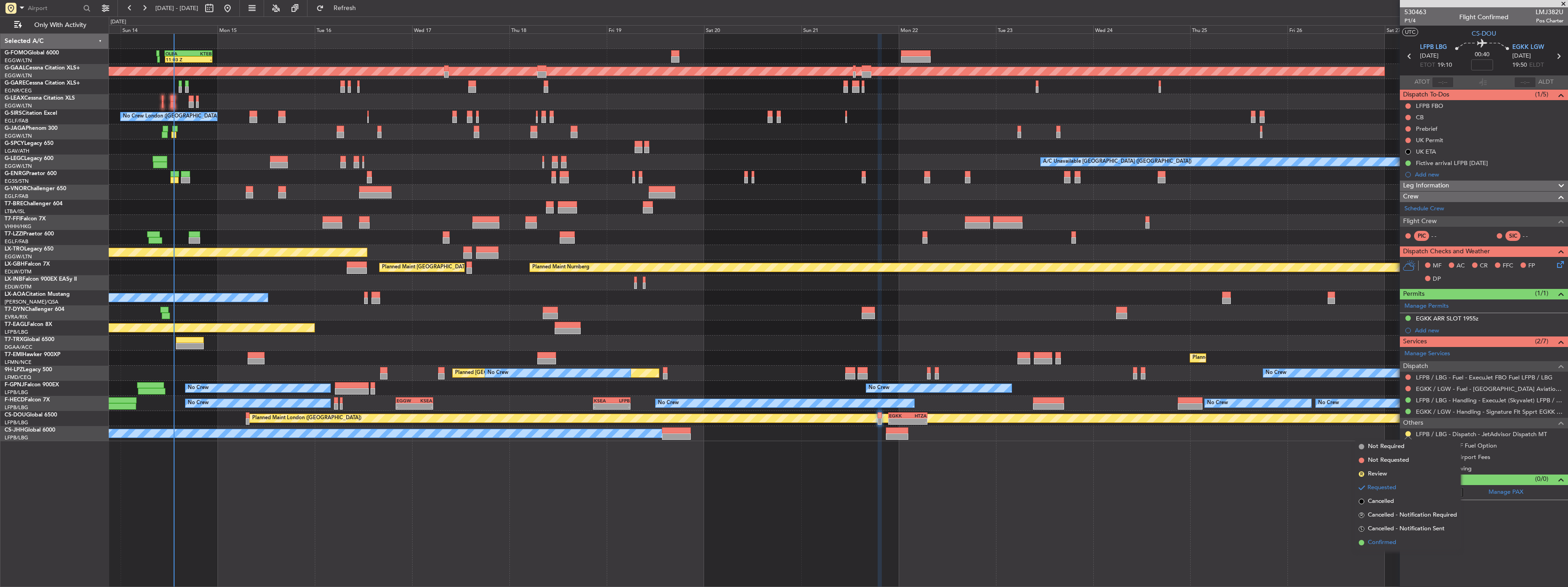
click at [581, 258] on li "Confirmed" at bounding box center [1407, 543] width 105 height 14
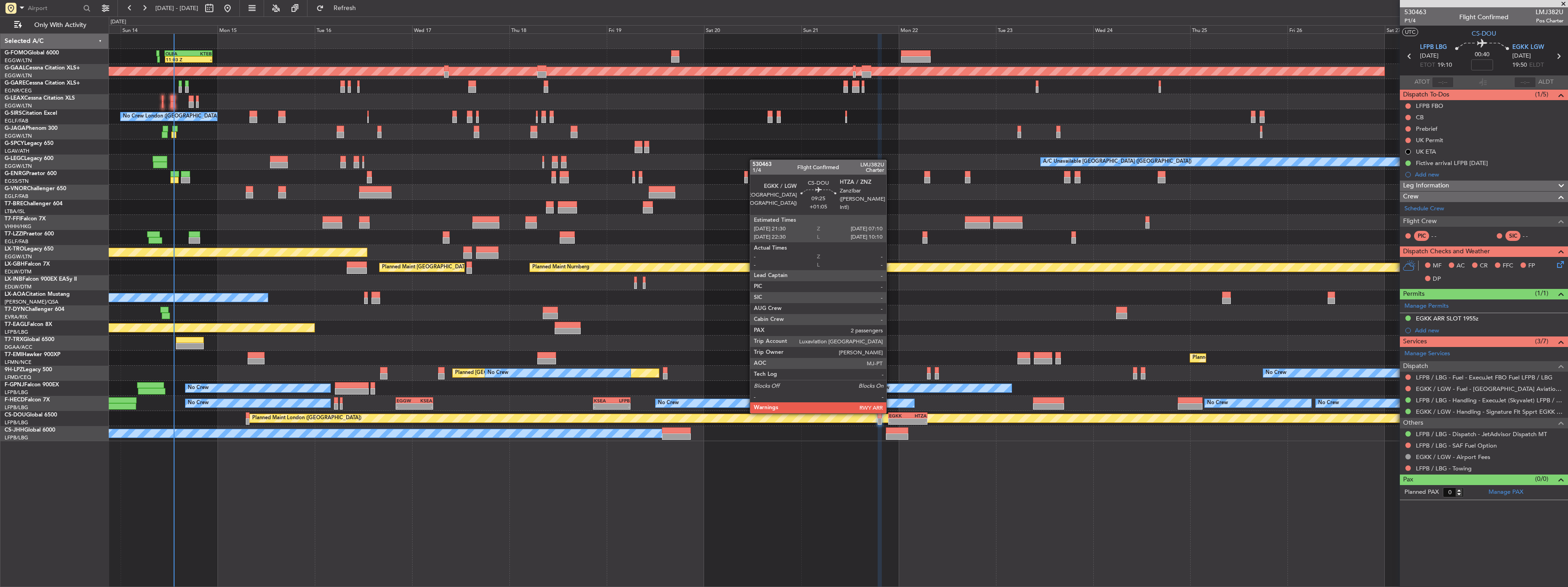
click at [581, 258] on div "EGKK" at bounding box center [898, 415] width 19 height 5
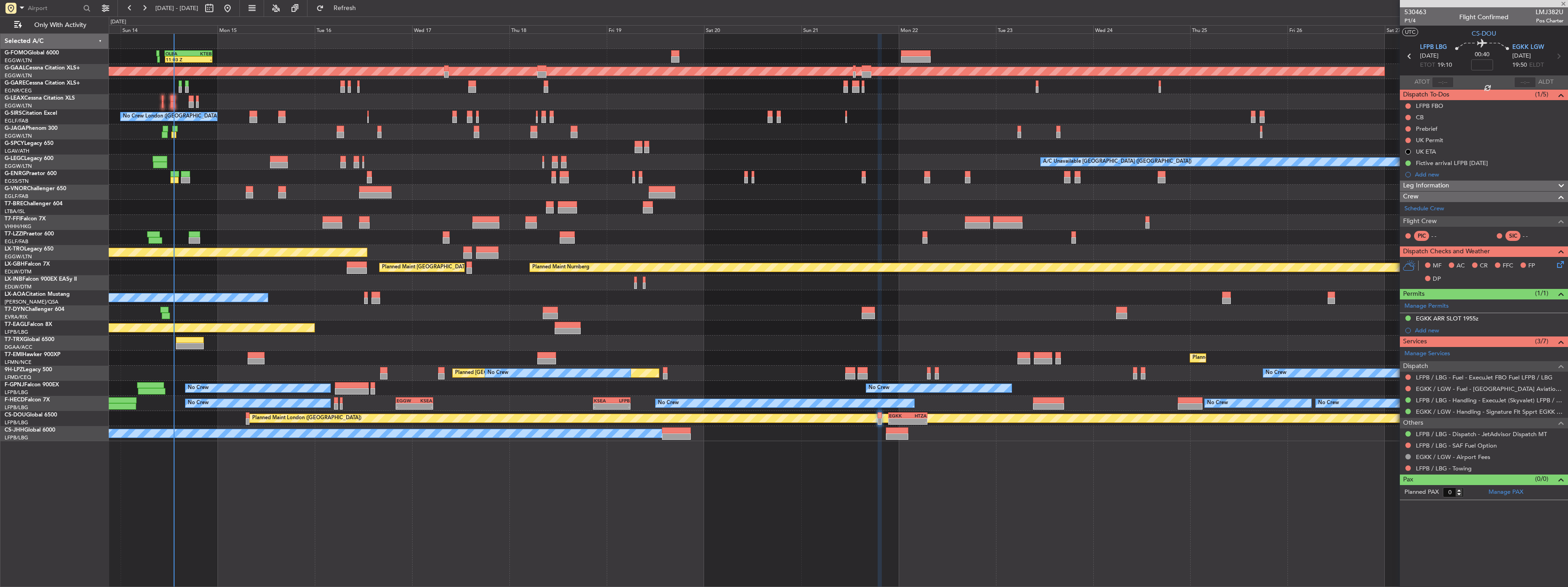
type input "+01:05"
type input "2"
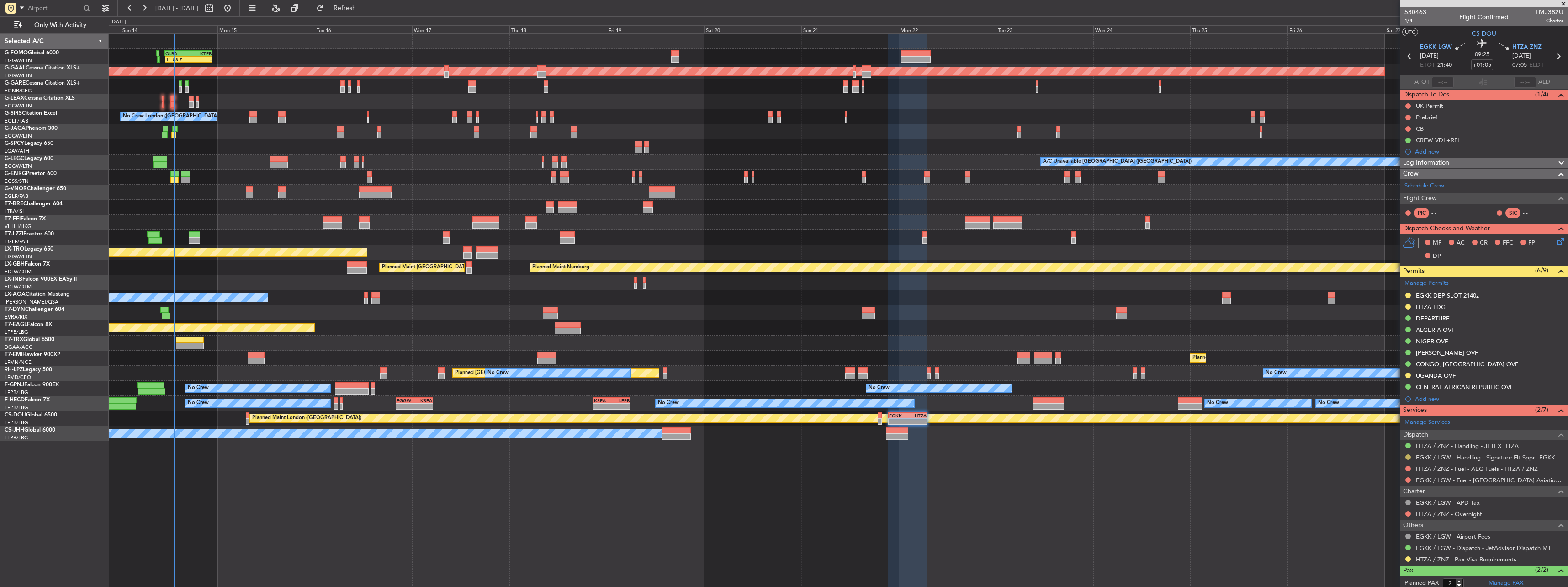
click at [581, 258] on button at bounding box center [1408, 457] width 5 height 5
click at [581, 258] on li "Confirmed" at bounding box center [1407, 566] width 105 height 14
click at [581, 258] on button at bounding box center [1408, 295] width 5 height 5
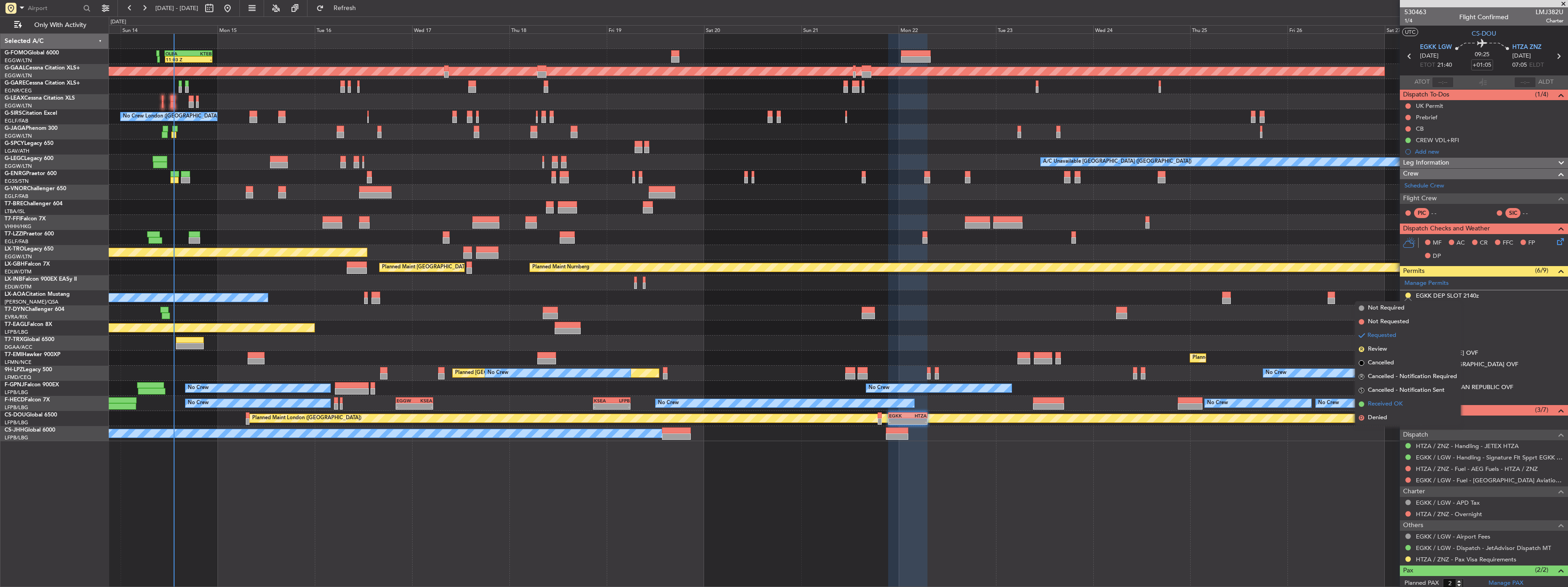
click at [581, 258] on span "Received OK" at bounding box center [1385, 404] width 35 height 9
